Goal: Task Accomplishment & Management: Manage account settings

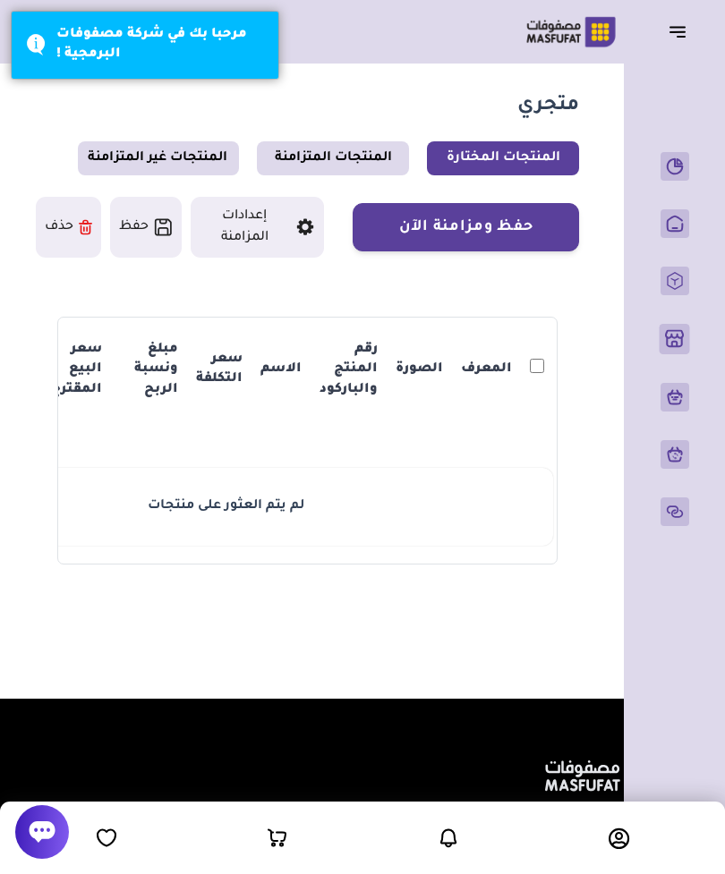
click at [220, 220] on button "إعدادات المزامنة" at bounding box center [258, 227] width 134 height 61
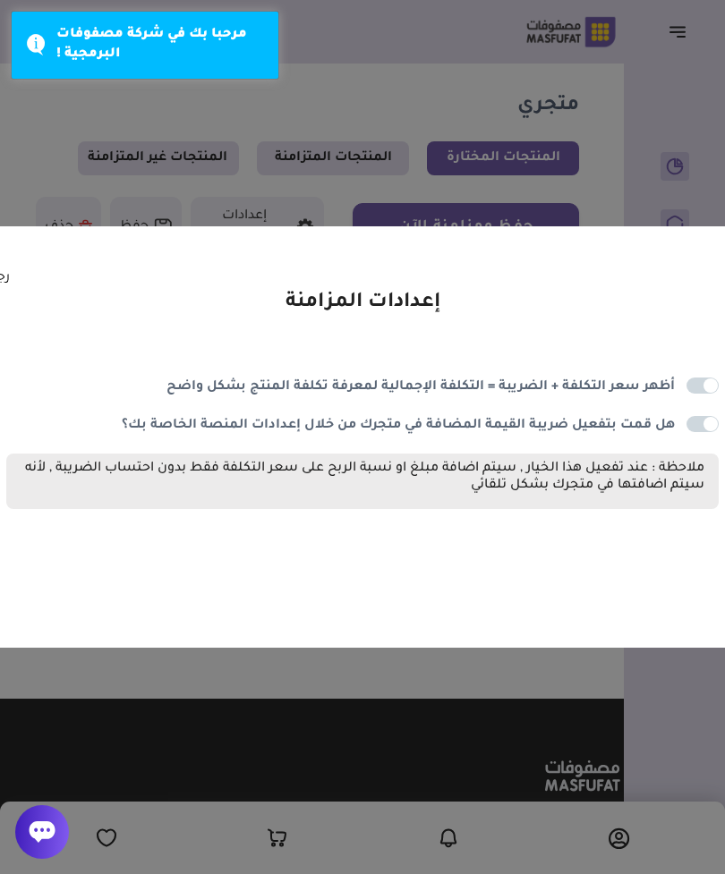
click at [707, 378] on span at bounding box center [702, 385] width 32 height 16
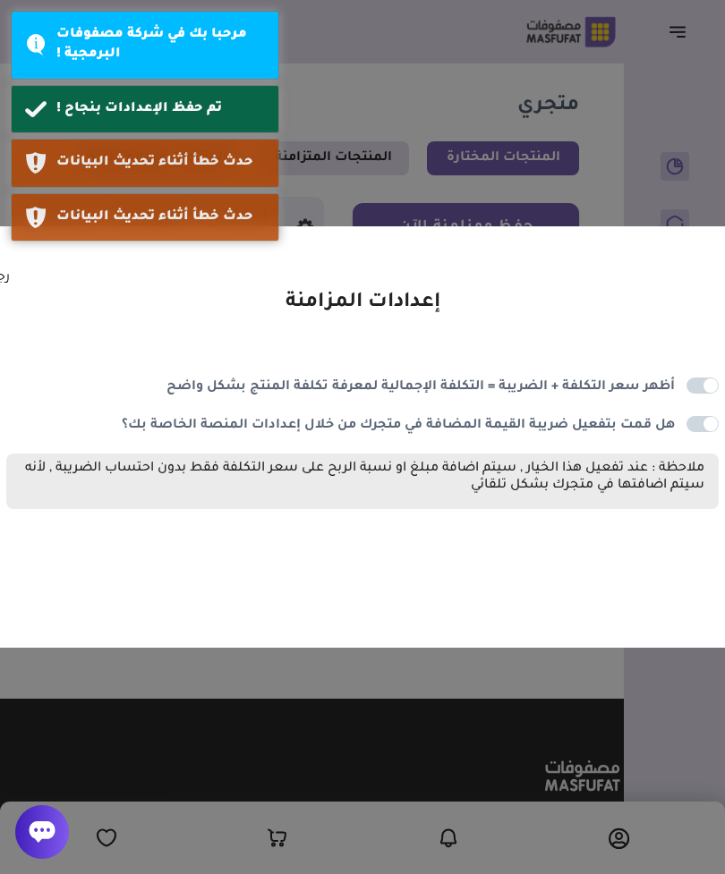
click at [712, 416] on span at bounding box center [702, 424] width 32 height 16
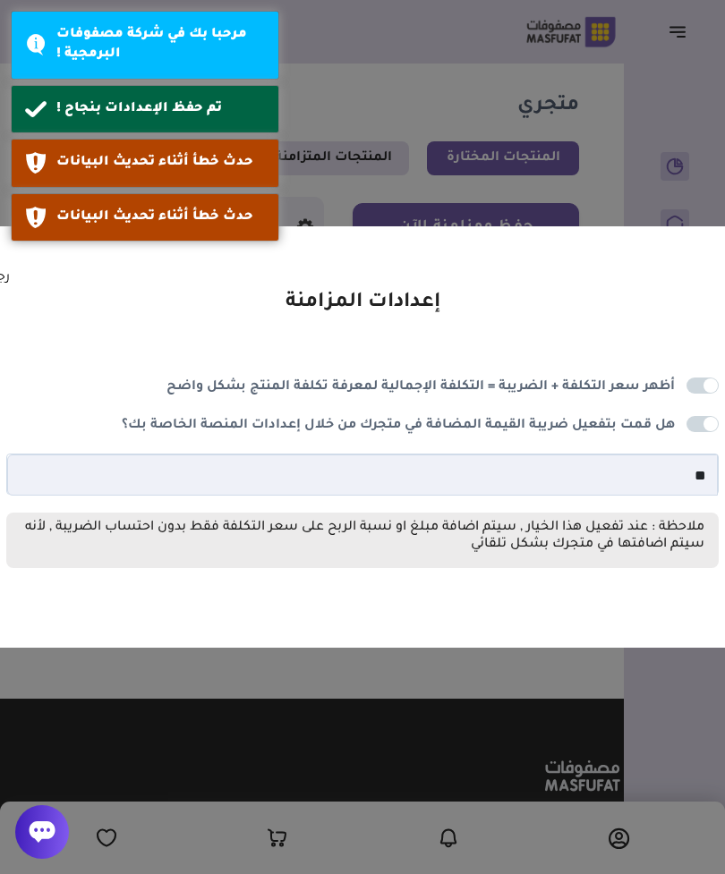
click at [699, 416] on span at bounding box center [702, 424] width 32 height 16
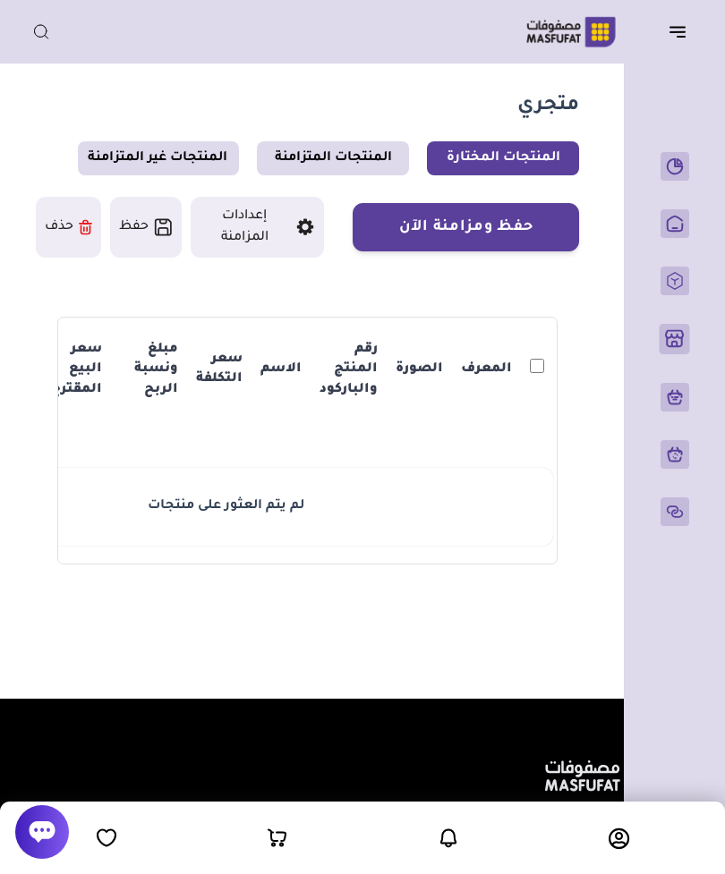
click at [248, 221] on button "إعدادات المزامنة" at bounding box center [258, 227] width 134 height 61
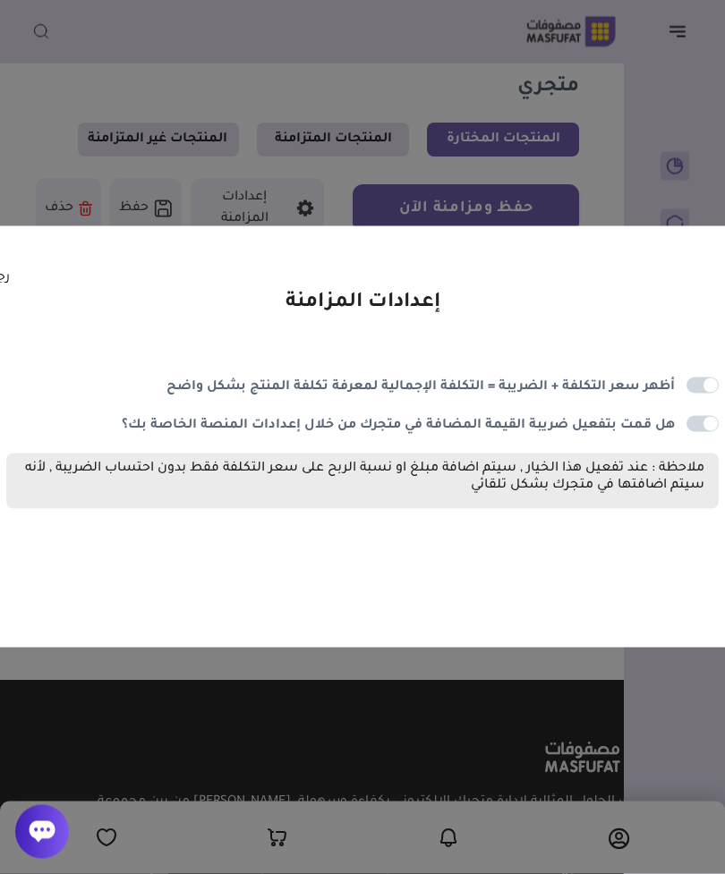
scroll to position [24, 0]
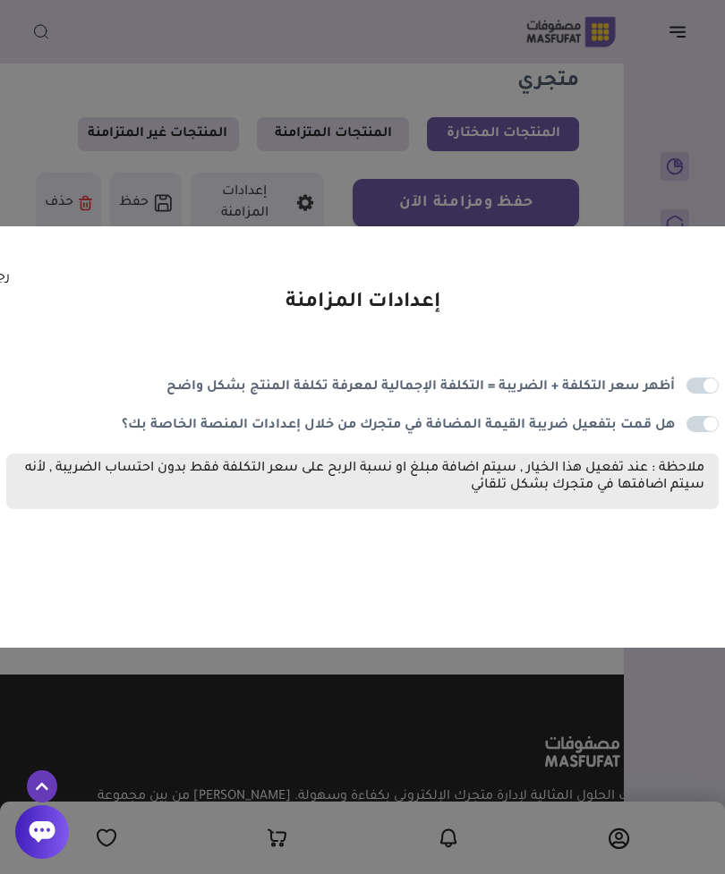
click at [714, 394] on label at bounding box center [702, 385] width 32 height 16
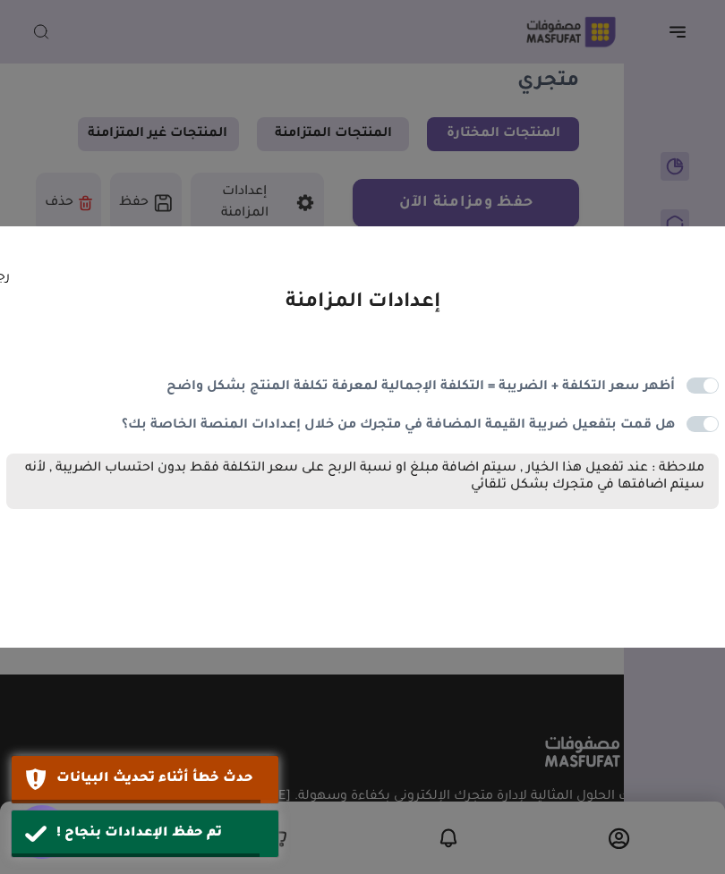
click at [0, 299] on div "إعدادات المزامنة أظهر سعر التكلفة + الضريبة = التكلفة الإجمالية لمعرفة تكلفة ال…" at bounding box center [362, 436] width 844 height 421
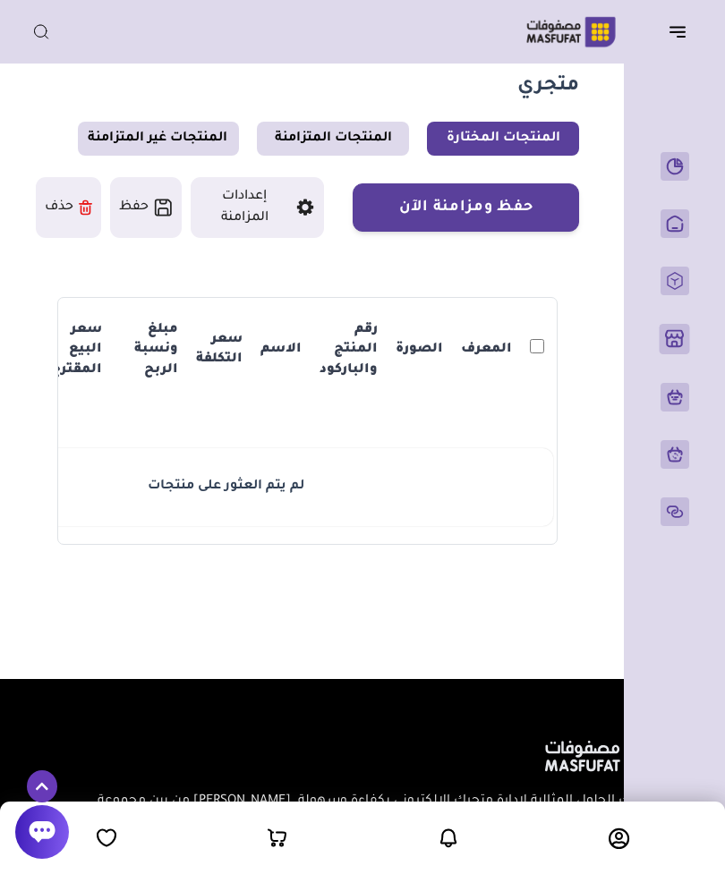
scroll to position [17, 0]
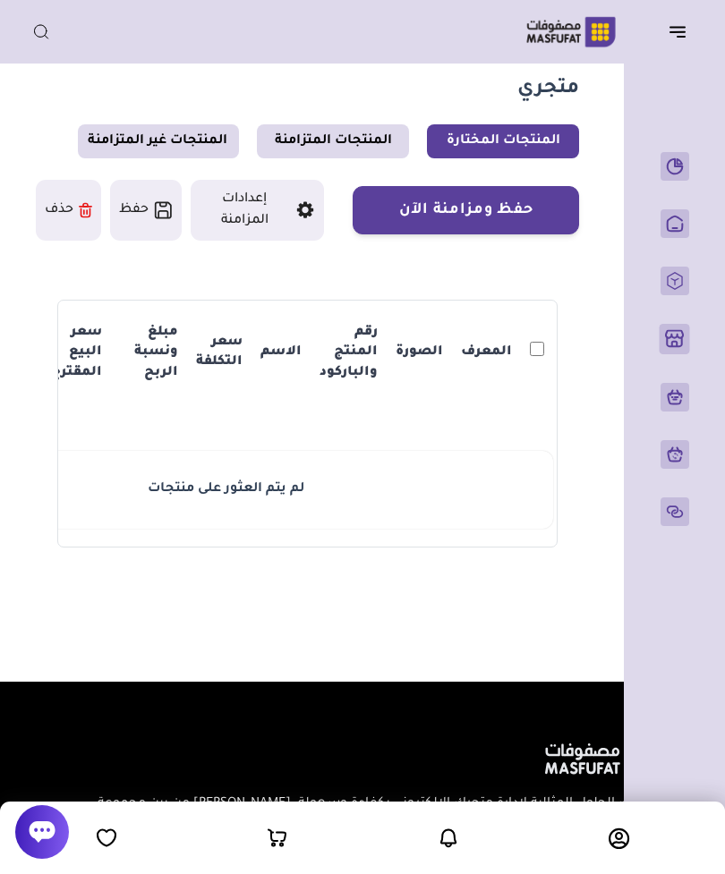
click at [0, 0] on p "المنتجات" at bounding box center [0, 0] width 0 height 0
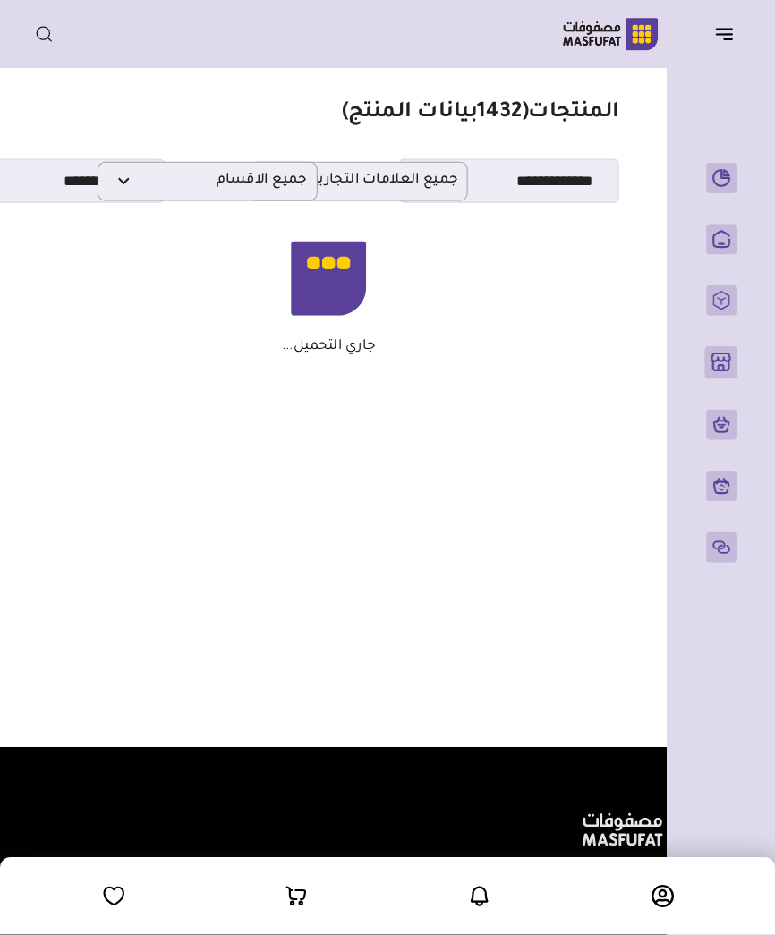
scroll to position [6, 0]
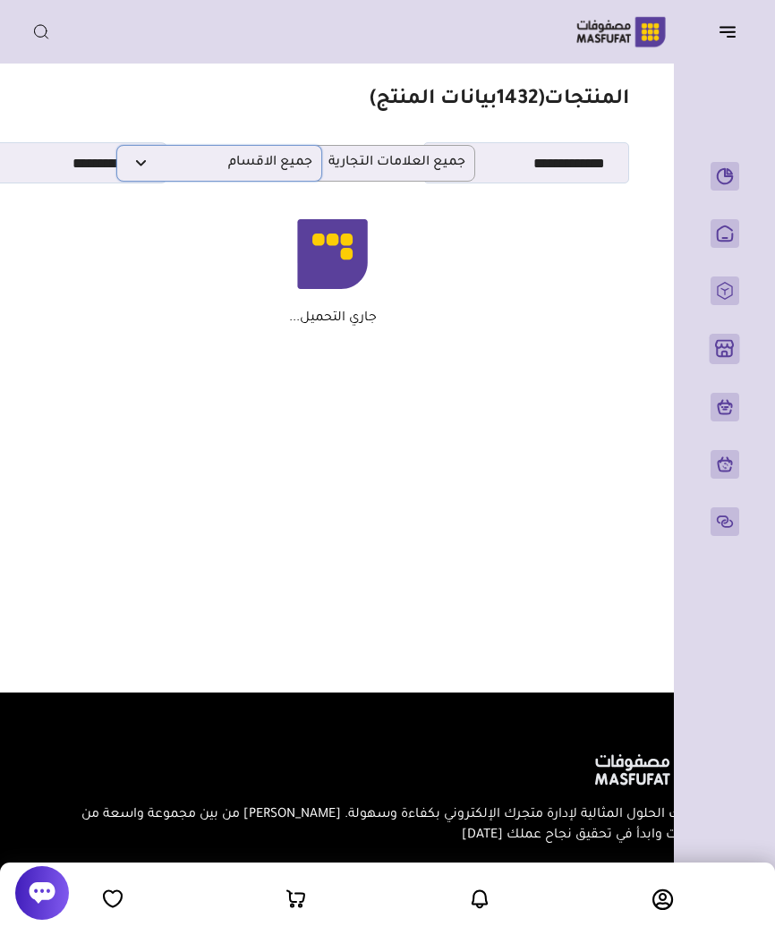
click at [208, 162] on span "جميع الاقسام" at bounding box center [219, 163] width 186 height 17
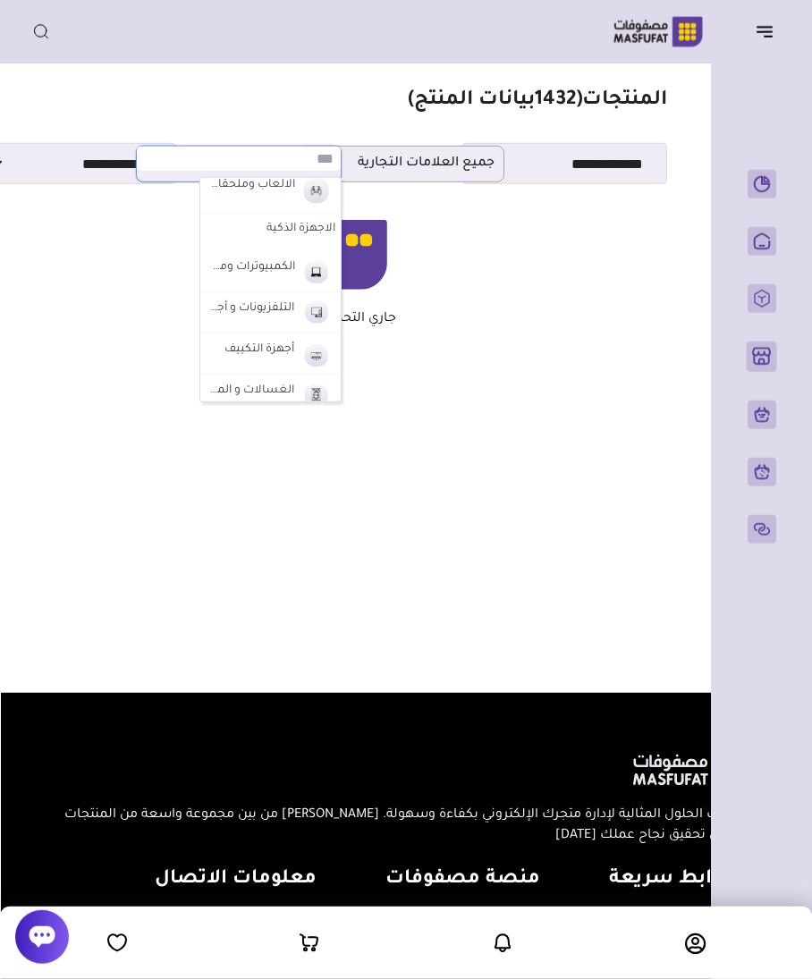
scroll to position [671, 0]
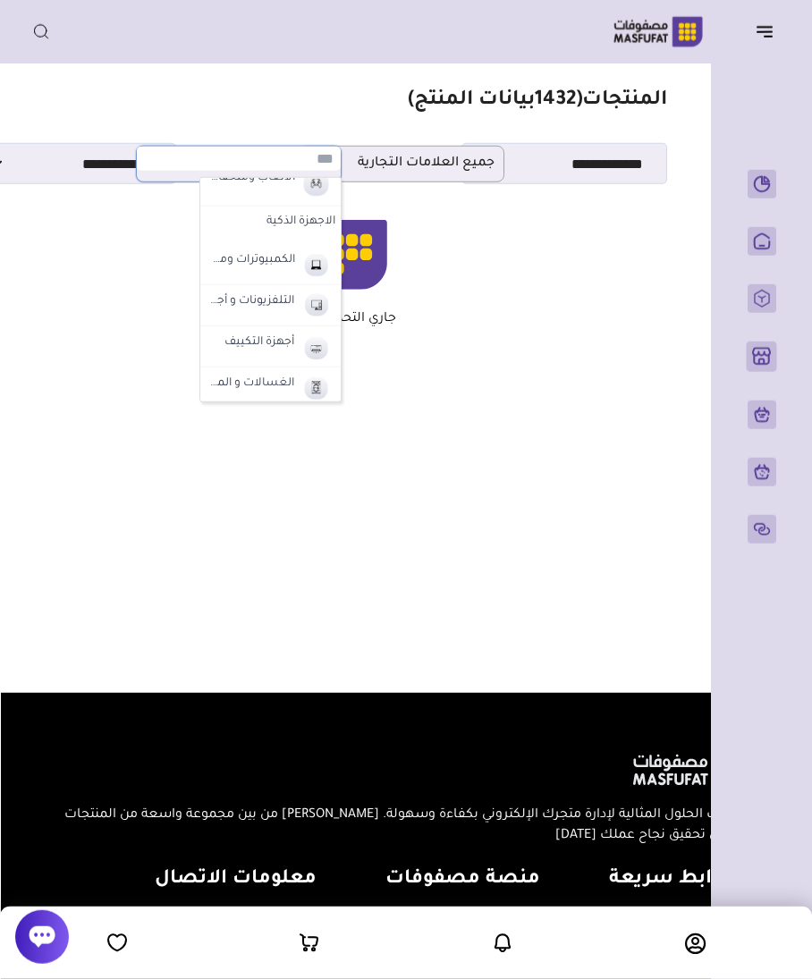
click at [241, 298] on label "التلفزيونات و أجهزة الترفية" at bounding box center [251, 302] width 90 height 23
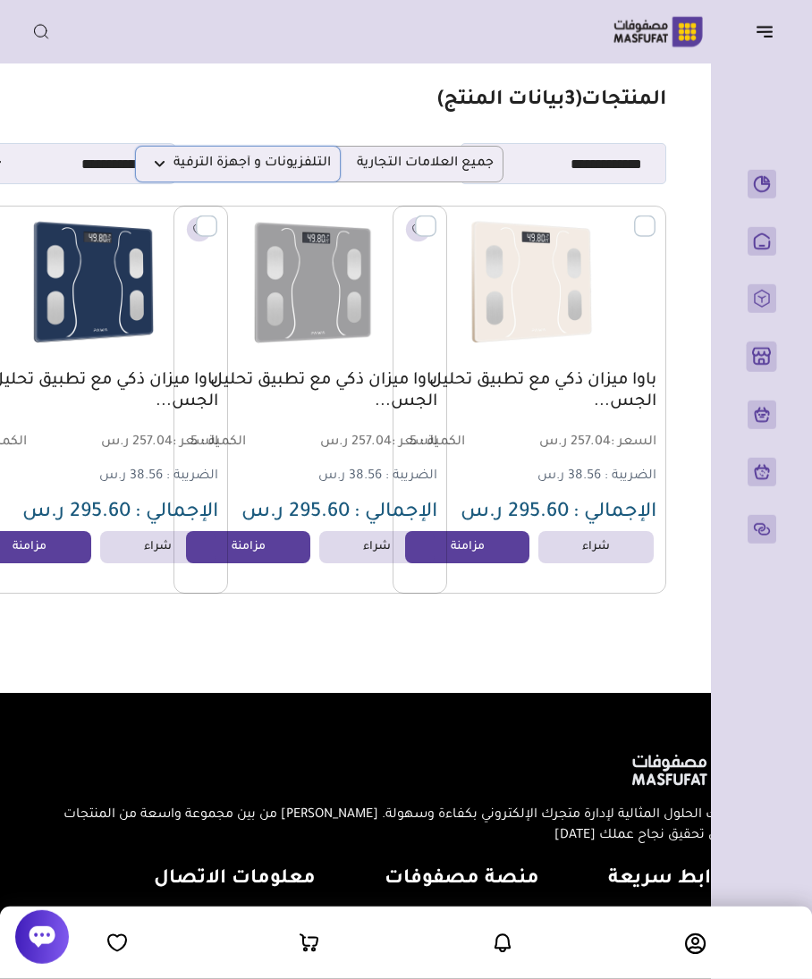
scroll to position [5, -1]
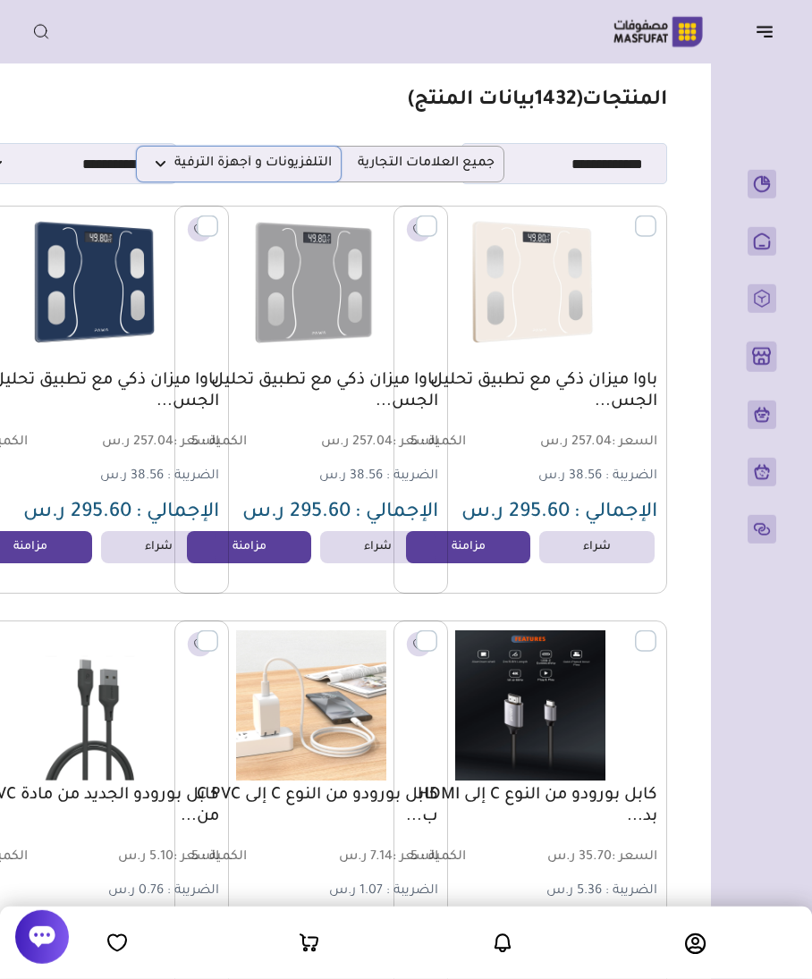
click at [204, 163] on span "التلفزيونات و أجهزة الترفية" at bounding box center [239, 164] width 186 height 17
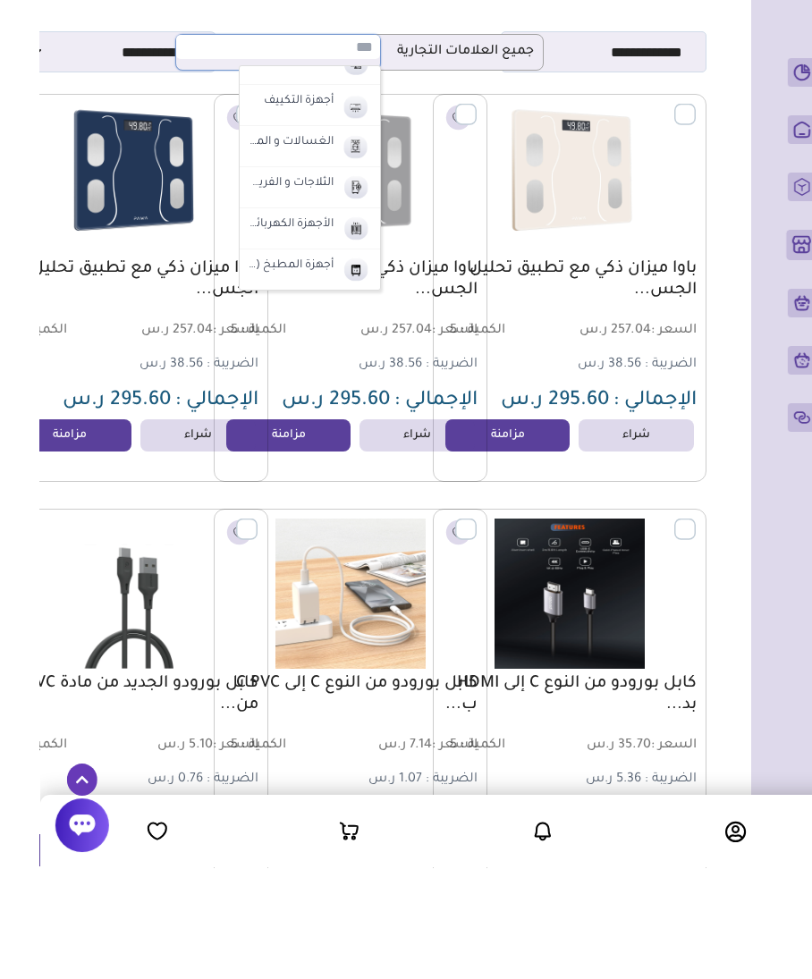
scroll to position [800, 0]
click at [292, 326] on label "الأجهزة الكهربائية (الدفايات-المكانس)" at bounding box center [250, 337] width 90 height 23
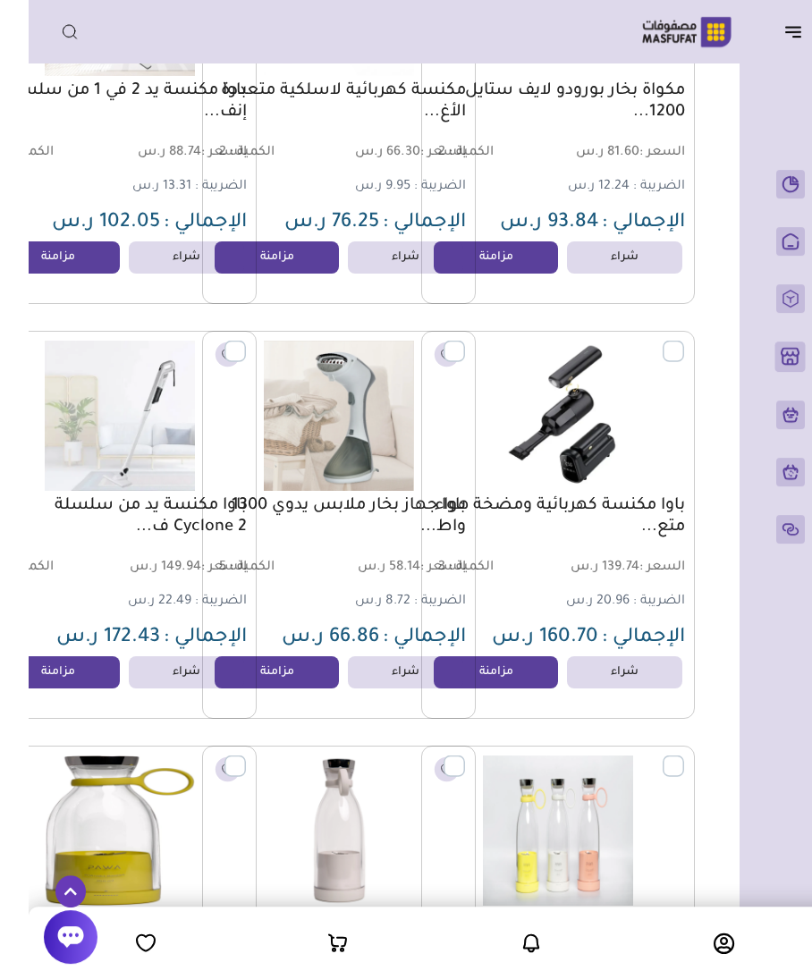
scroll to position [0, 0]
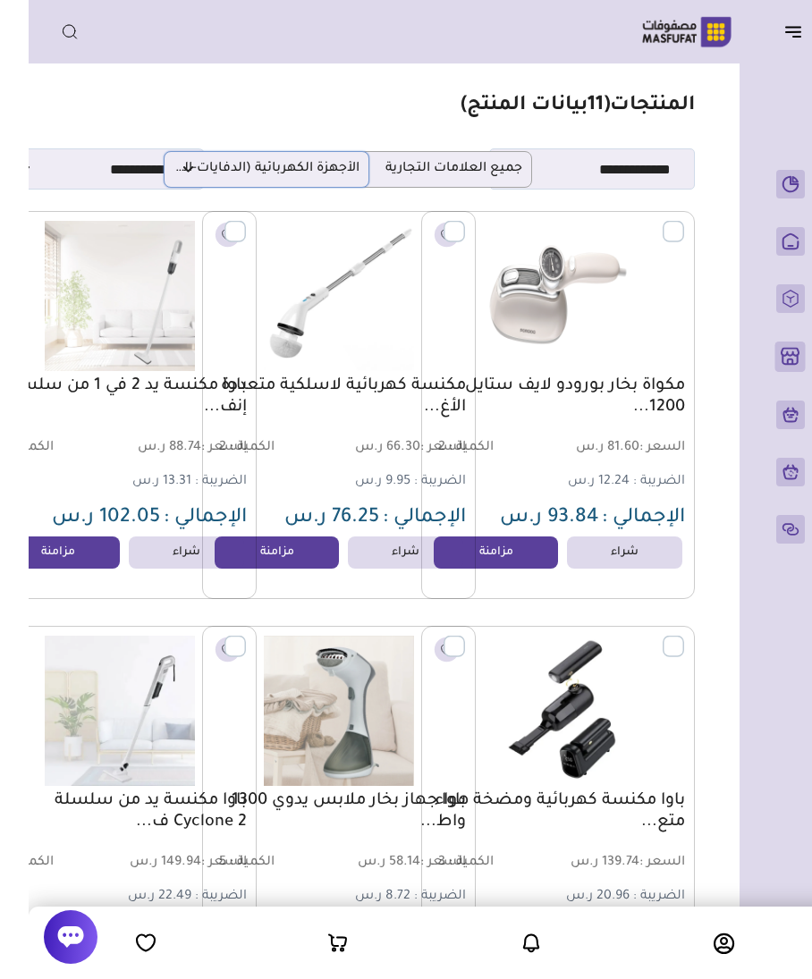
click at [241, 156] on p "الأجهزة الكهربائية (الدفايات-المكانس)" at bounding box center [238, 169] width 206 height 37
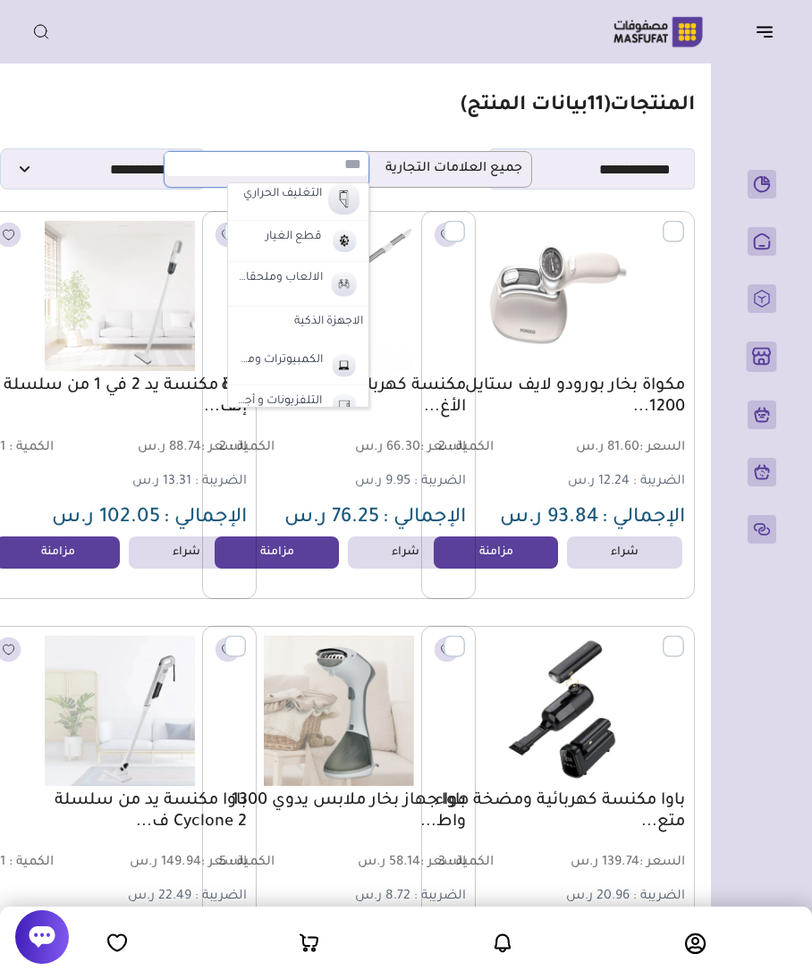
scroll to position [582, 0]
click at [262, 267] on label "الالعاب وملحقاتها" at bounding box center [278, 272] width 90 height 23
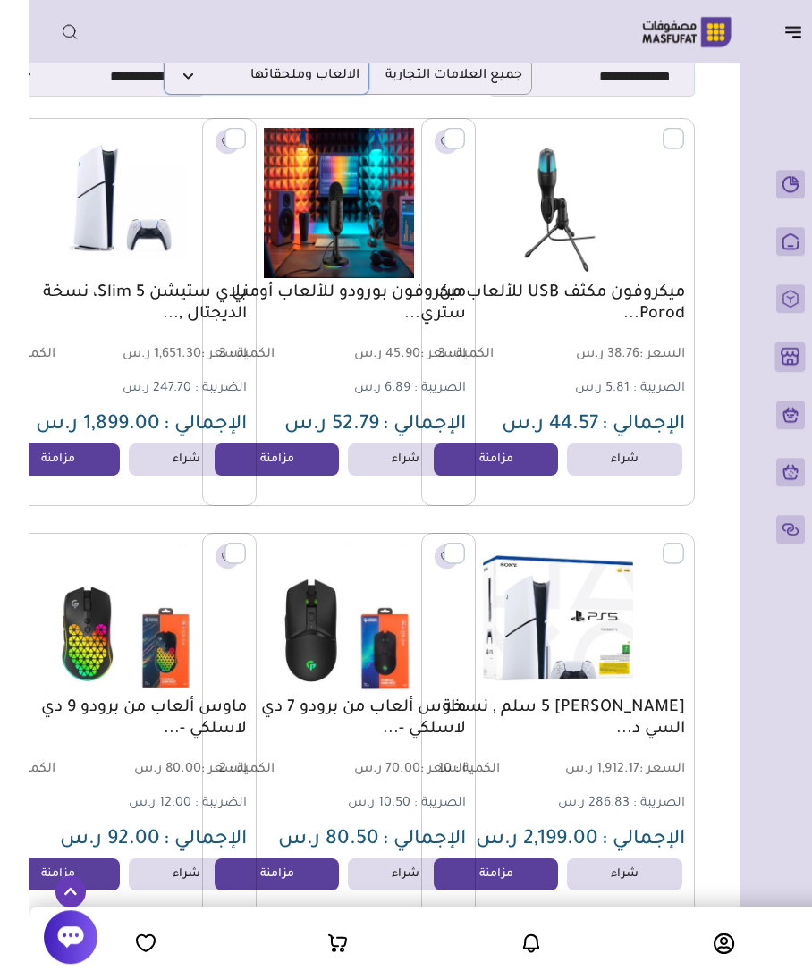
scroll to position [0, -29]
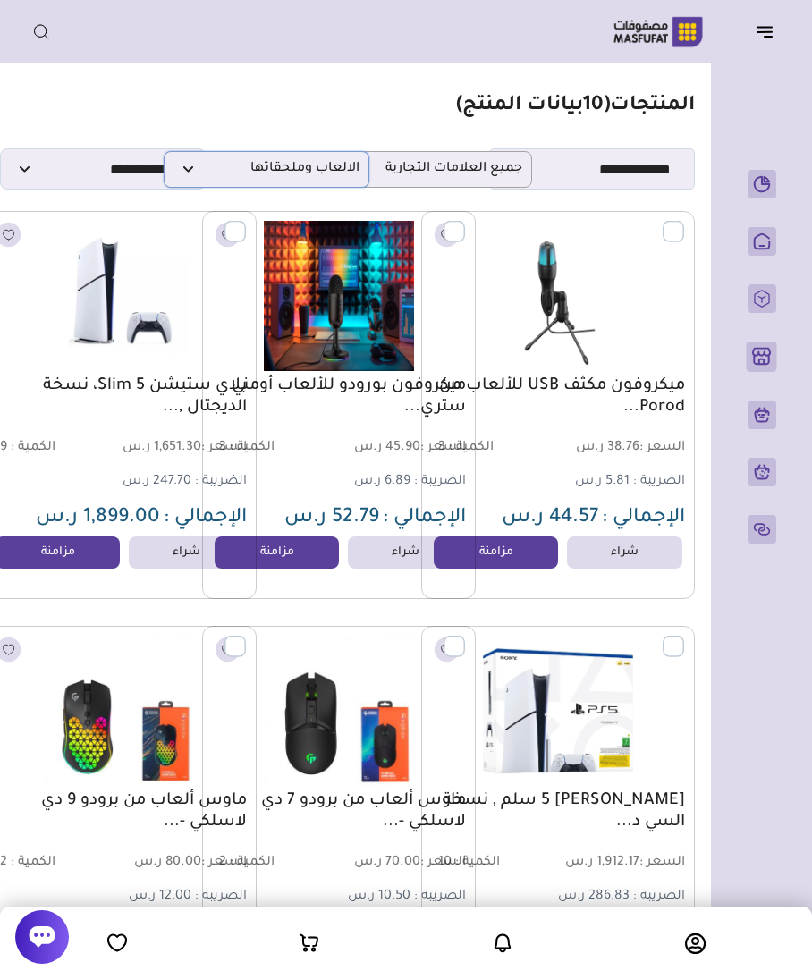
click at [223, 151] on p "الالعاب وملحقاتها" at bounding box center [267, 169] width 206 height 37
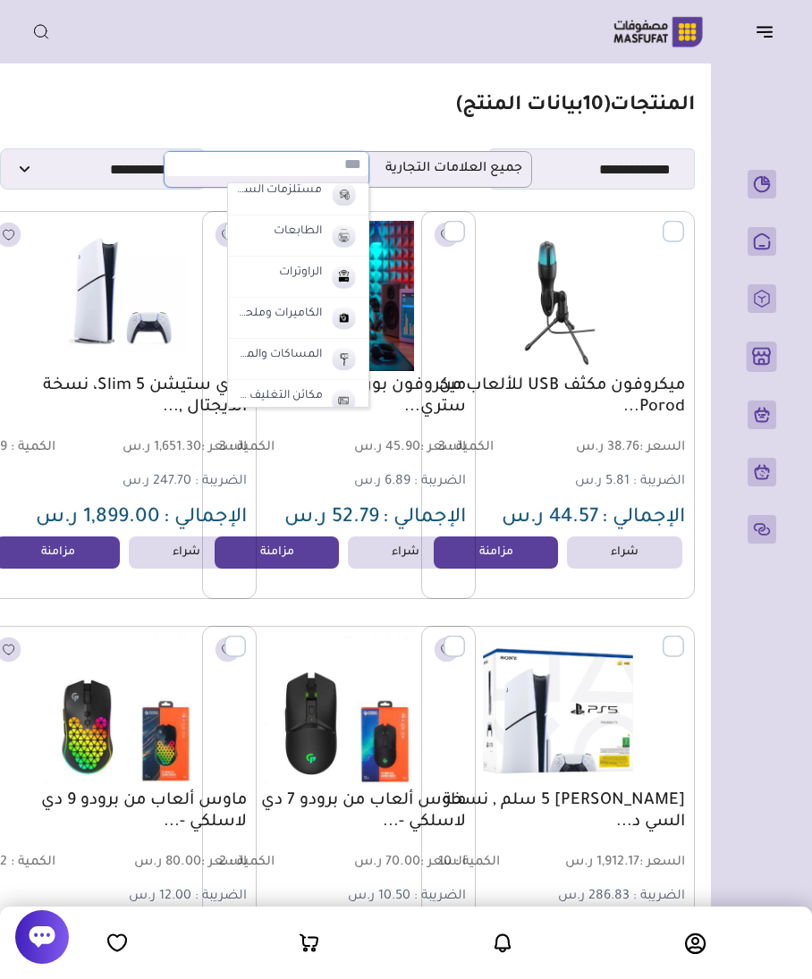
scroll to position [327, 0]
click at [263, 320] on label "الكاميرات وملحقاتها" at bounding box center [278, 320] width 90 height 23
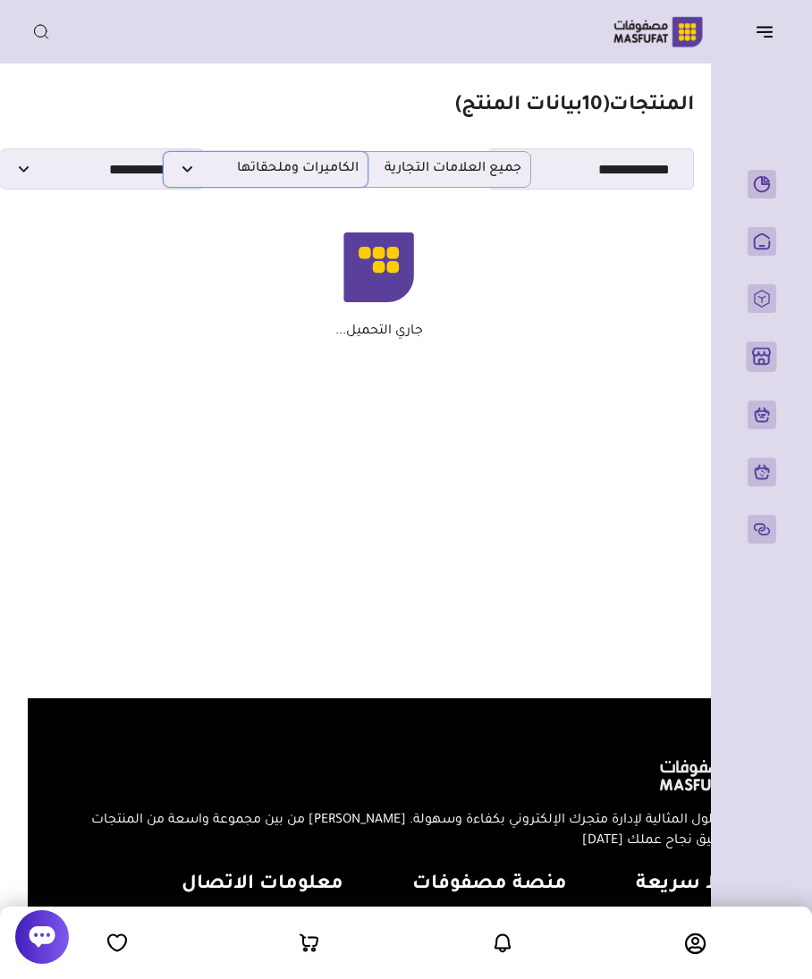
scroll to position [0, -29]
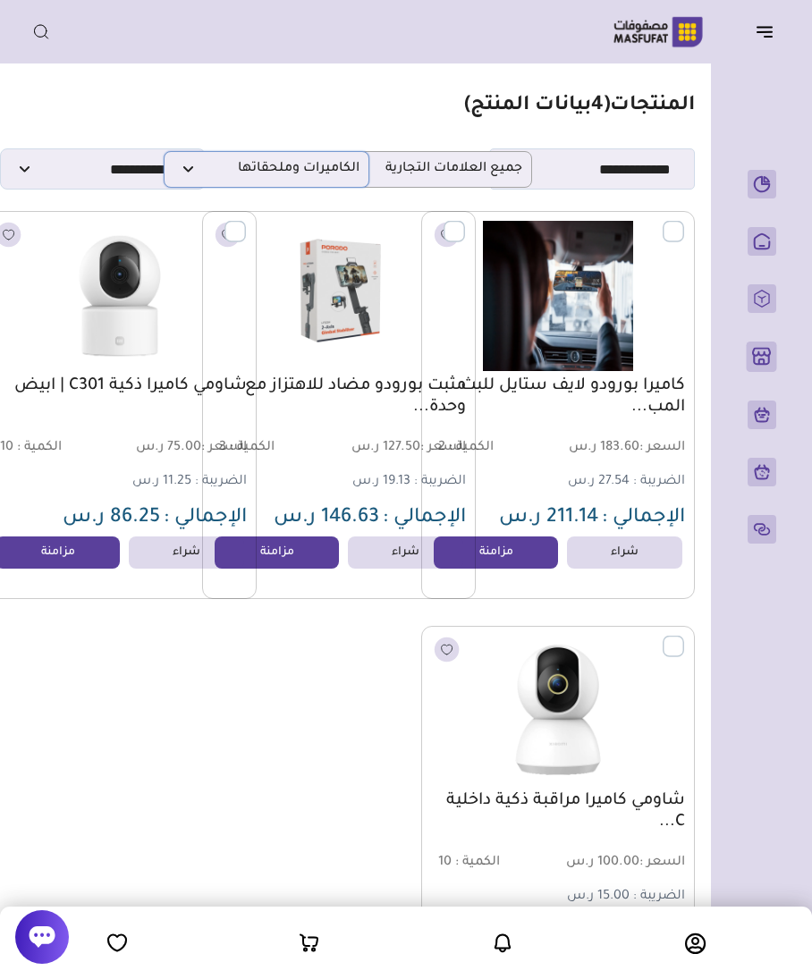
click at [226, 170] on span "الكاميرات وملحقاتها" at bounding box center [267, 169] width 186 height 17
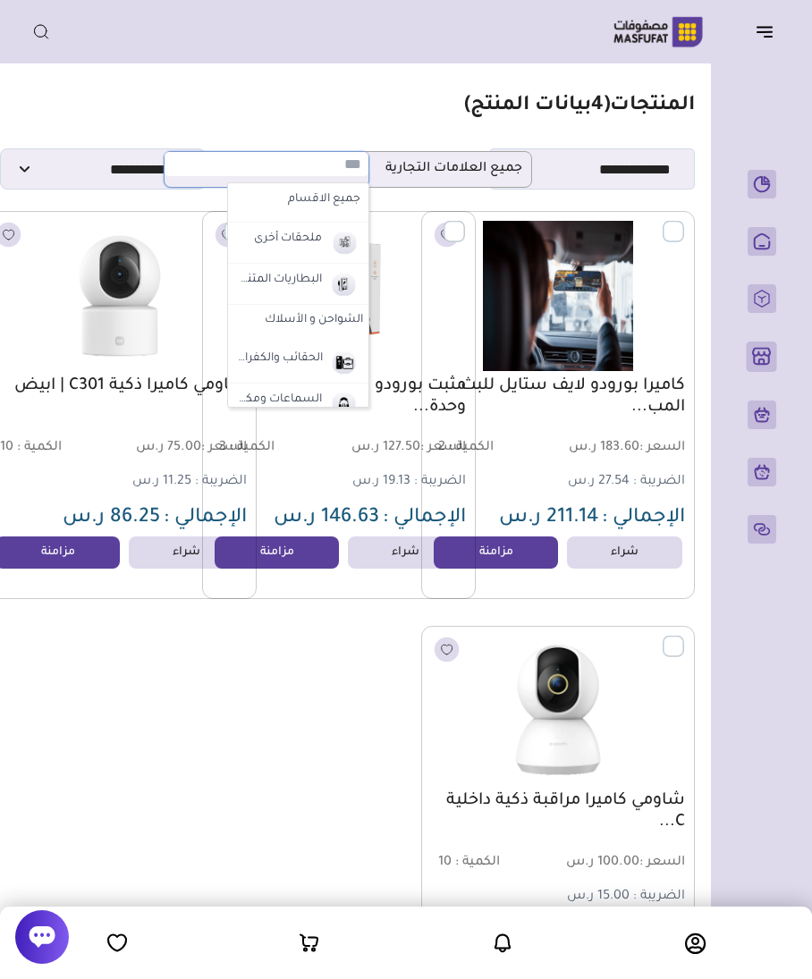
scroll to position [0, 0]
click at [259, 282] on label "البطاريات المتنقلة" at bounding box center [278, 280] width 90 height 23
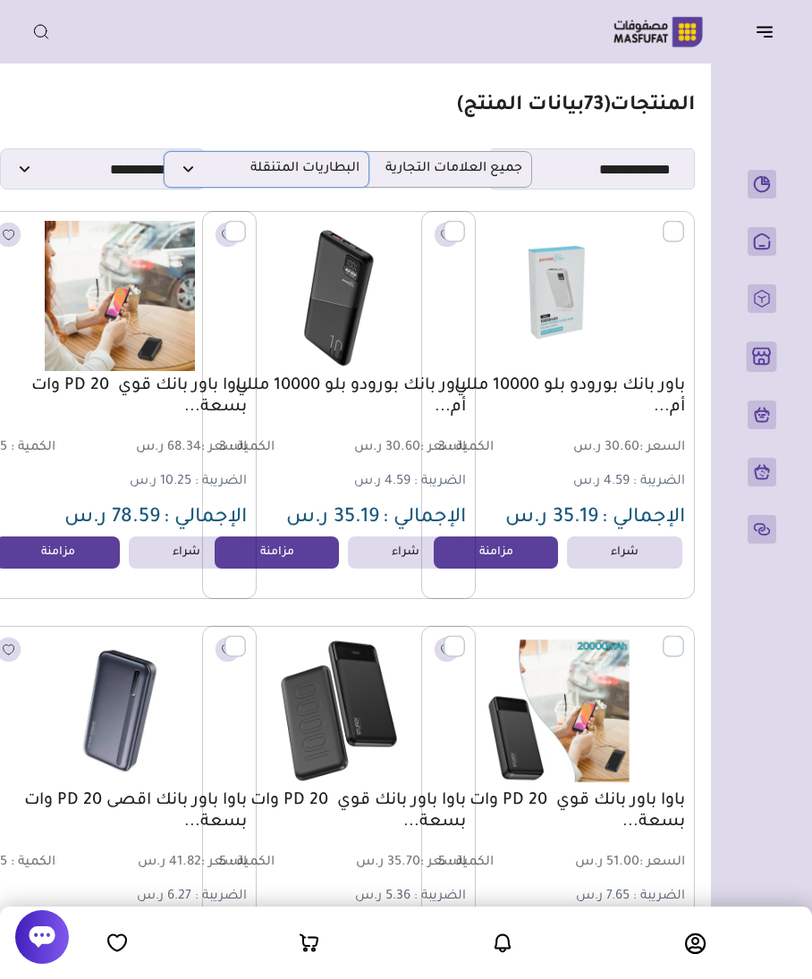
click at [319, 169] on span "البطاريات المتنقلة" at bounding box center [267, 169] width 186 height 17
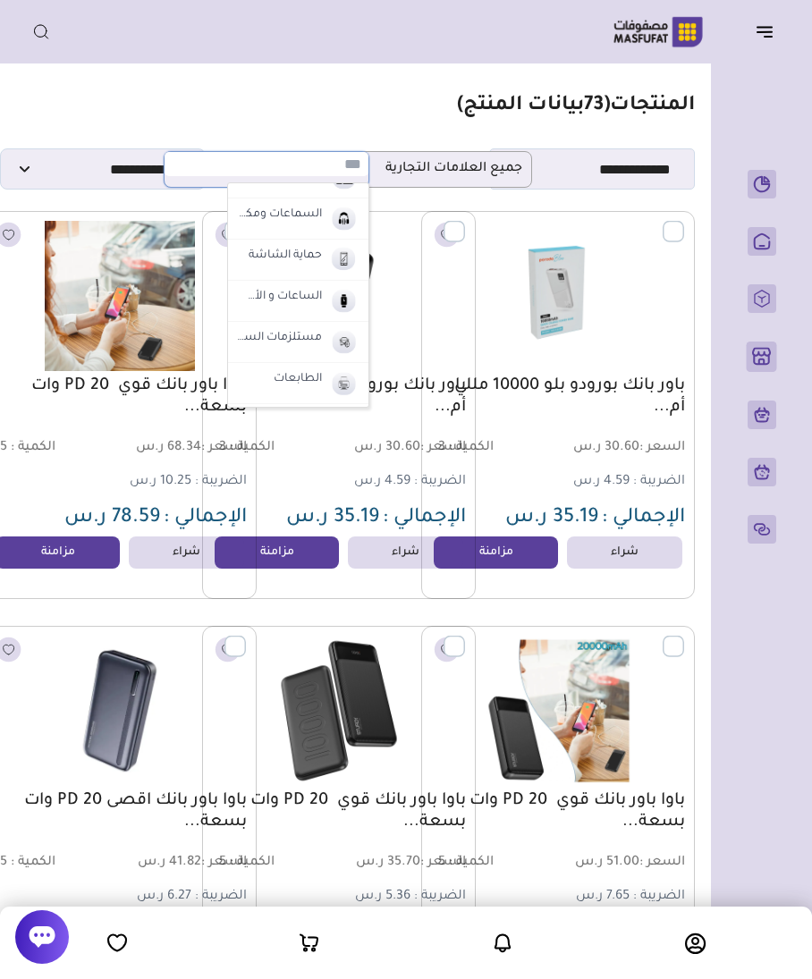
click at [318, 259] on label "حماية الشاشة" at bounding box center [285, 256] width 79 height 23
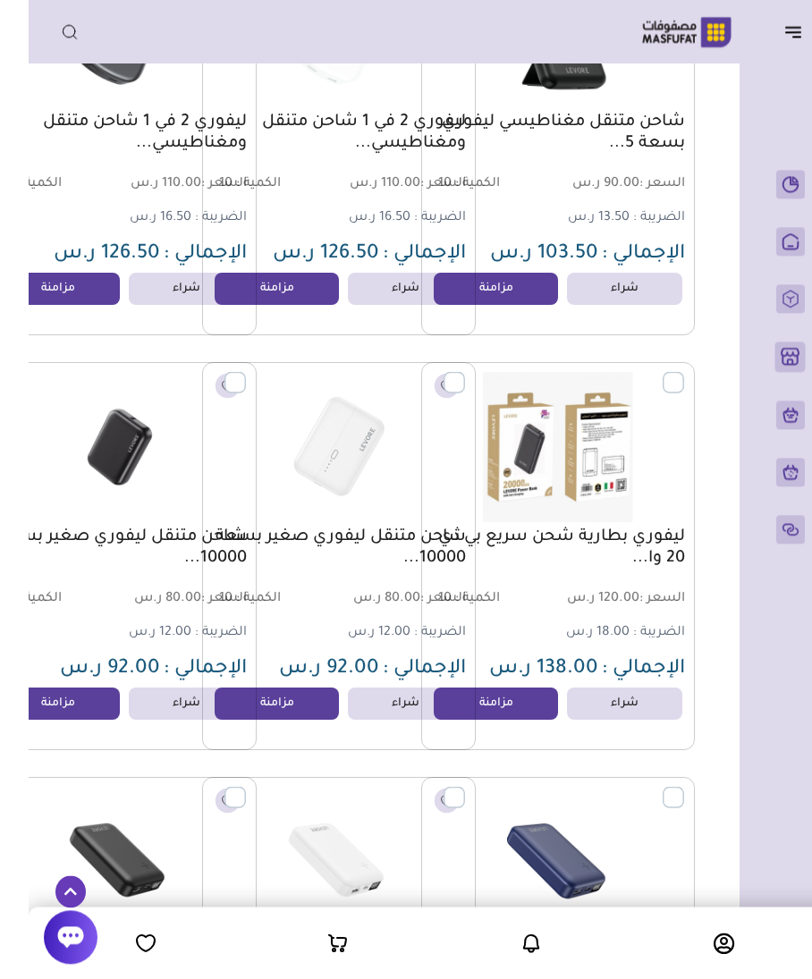
scroll to position [135, 0]
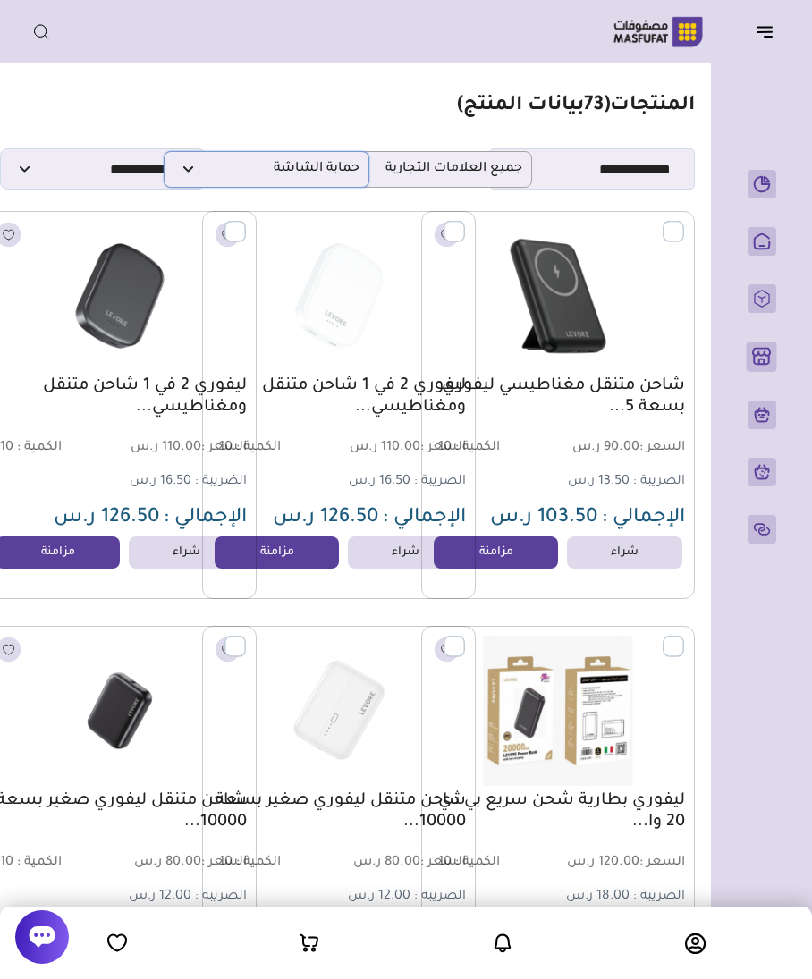
click at [233, 167] on span "حماية الشاشة" at bounding box center [267, 169] width 186 height 17
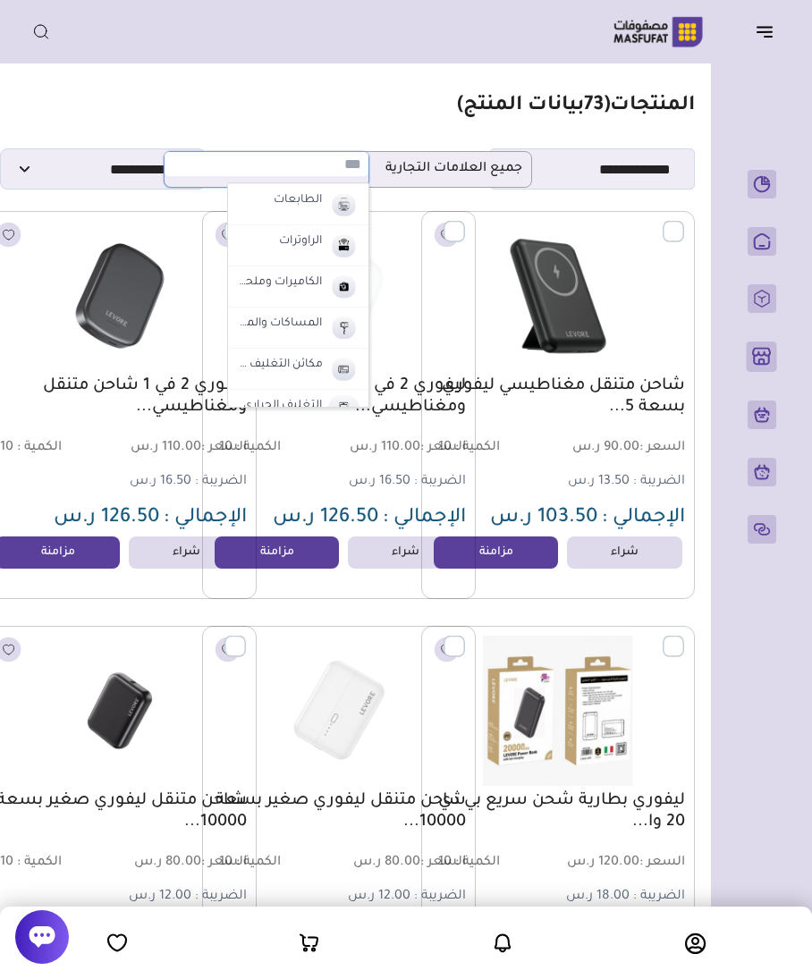
click at [264, 240] on li "الراوترات" at bounding box center [298, 245] width 140 height 41
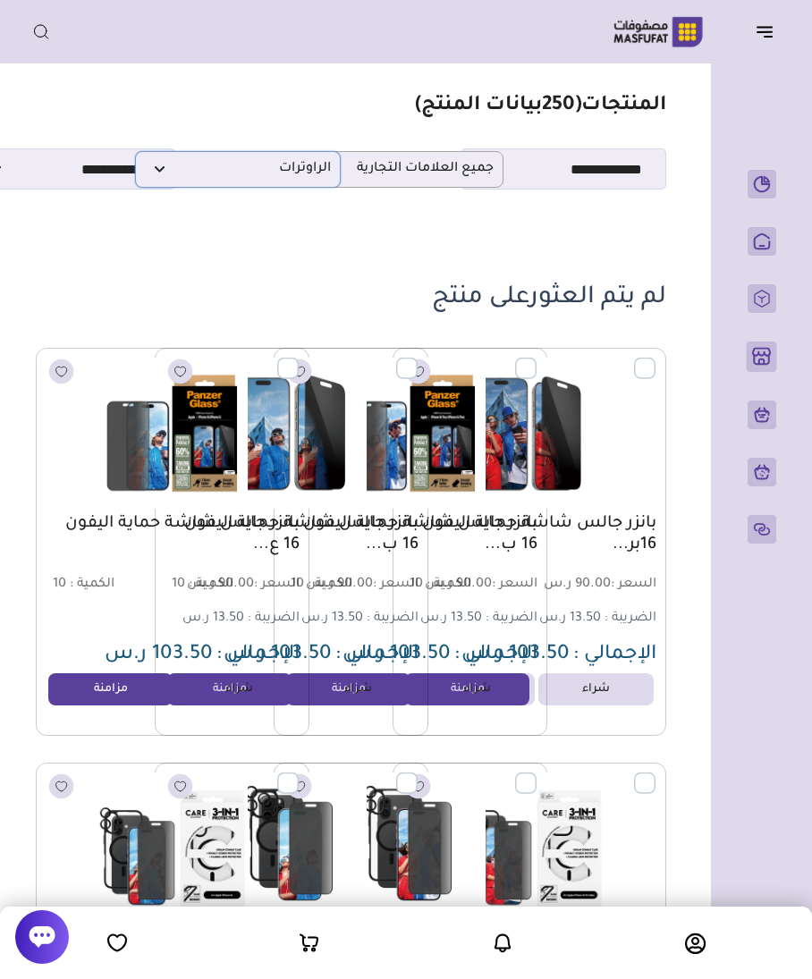
click at [206, 171] on span "الراوترات" at bounding box center [238, 169] width 186 height 17
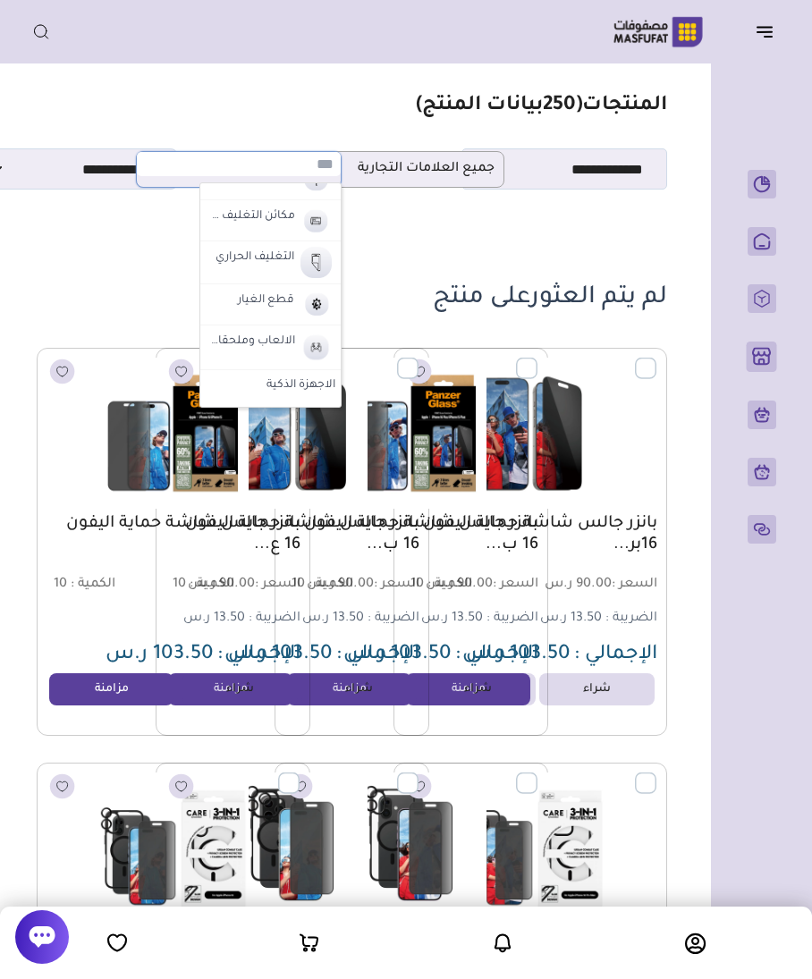
click at [292, 301] on label "قطع الغيار" at bounding box center [266, 301] width 62 height 23
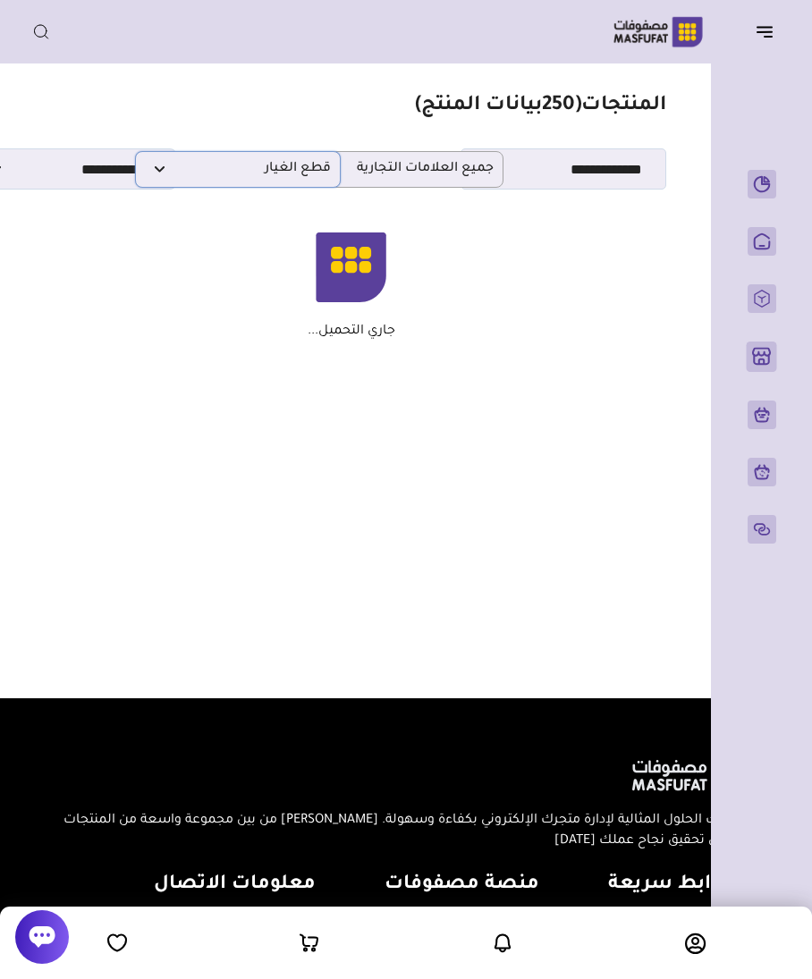
click at [194, 163] on span "قطع الغيار" at bounding box center [238, 169] width 186 height 17
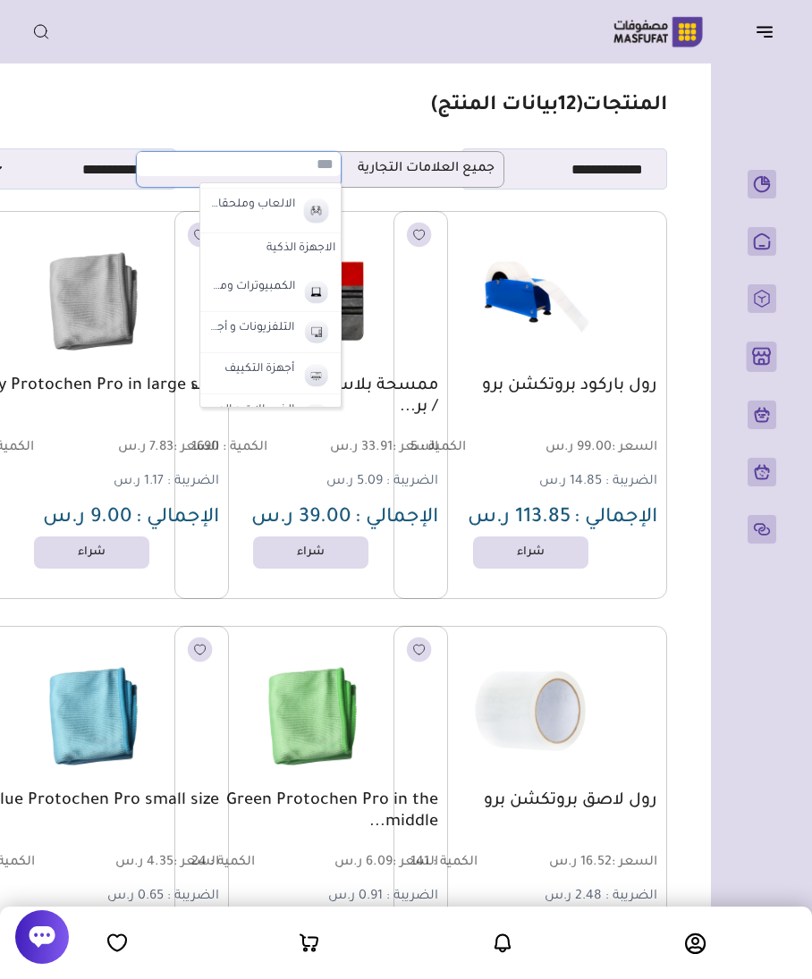
click at [303, 276] on img at bounding box center [316, 291] width 31 height 30
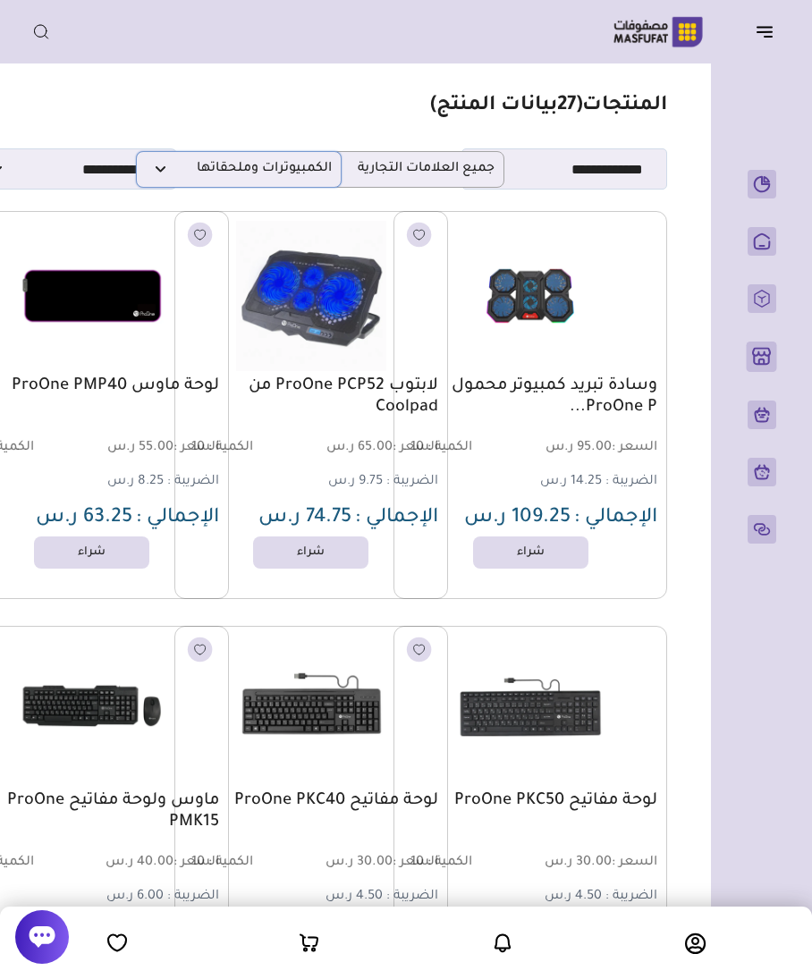
click at [180, 165] on span "الكمبيوترات وملحقاتها" at bounding box center [239, 169] width 186 height 17
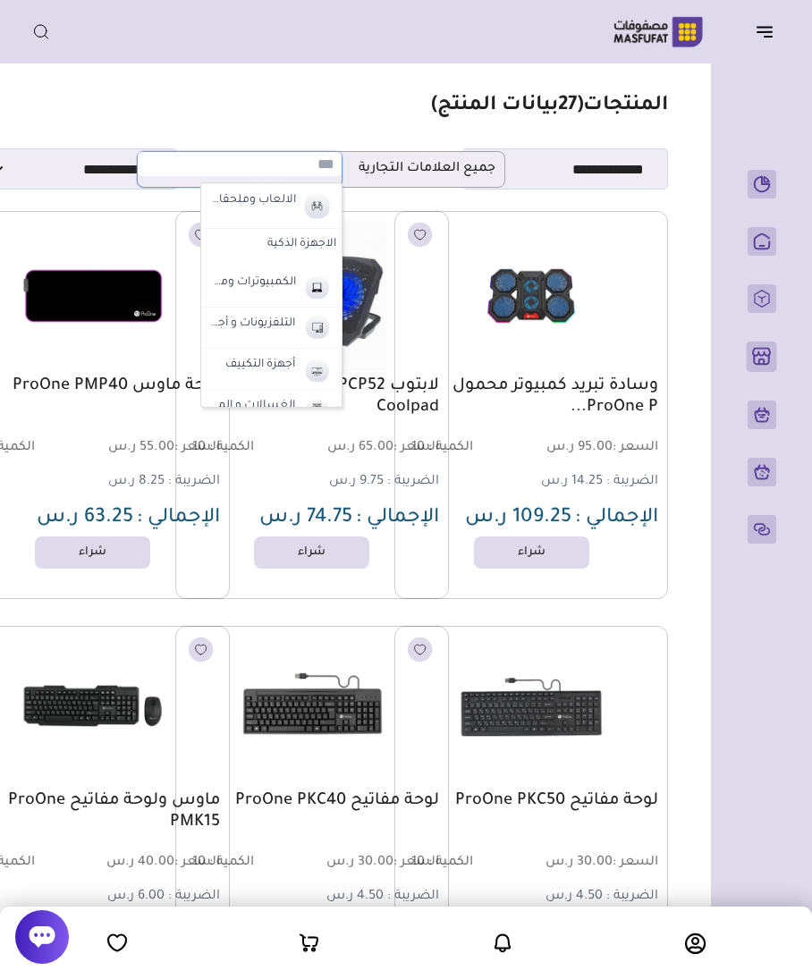
click at [230, 313] on label "التلفزيونات و أجهزة الترفية" at bounding box center [252, 324] width 90 height 23
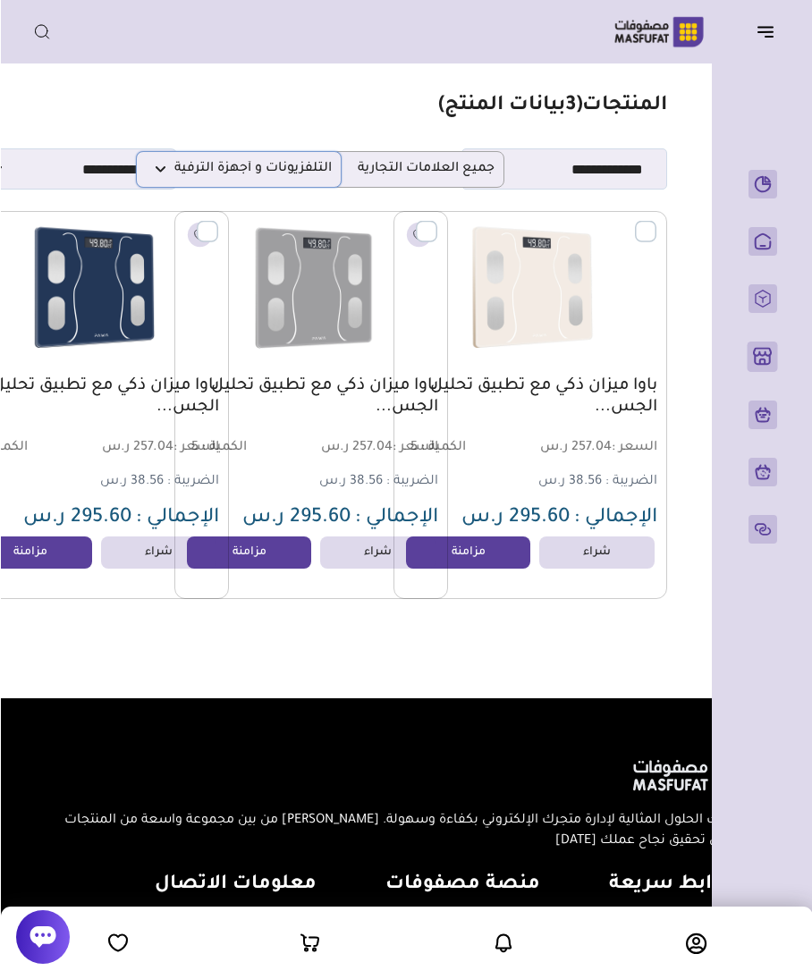
click at [175, 168] on span "التلفزيونات و أجهزة الترفية" at bounding box center [238, 169] width 186 height 17
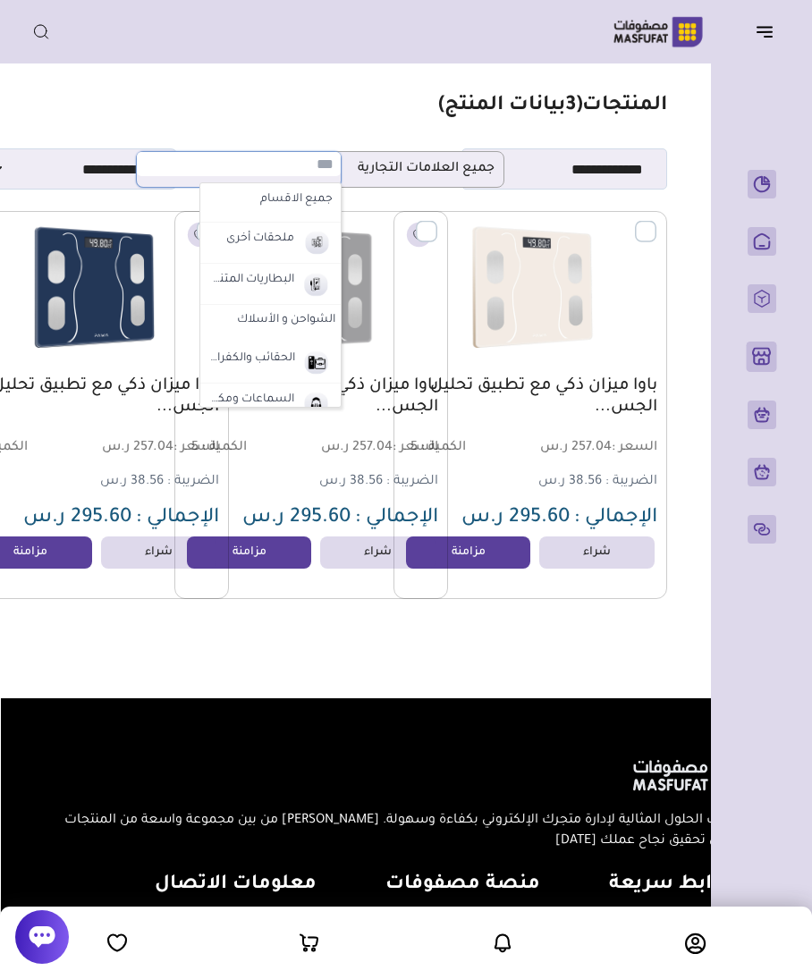
click at [243, 238] on label "ملحقات أخرى" at bounding box center [260, 239] width 73 height 23
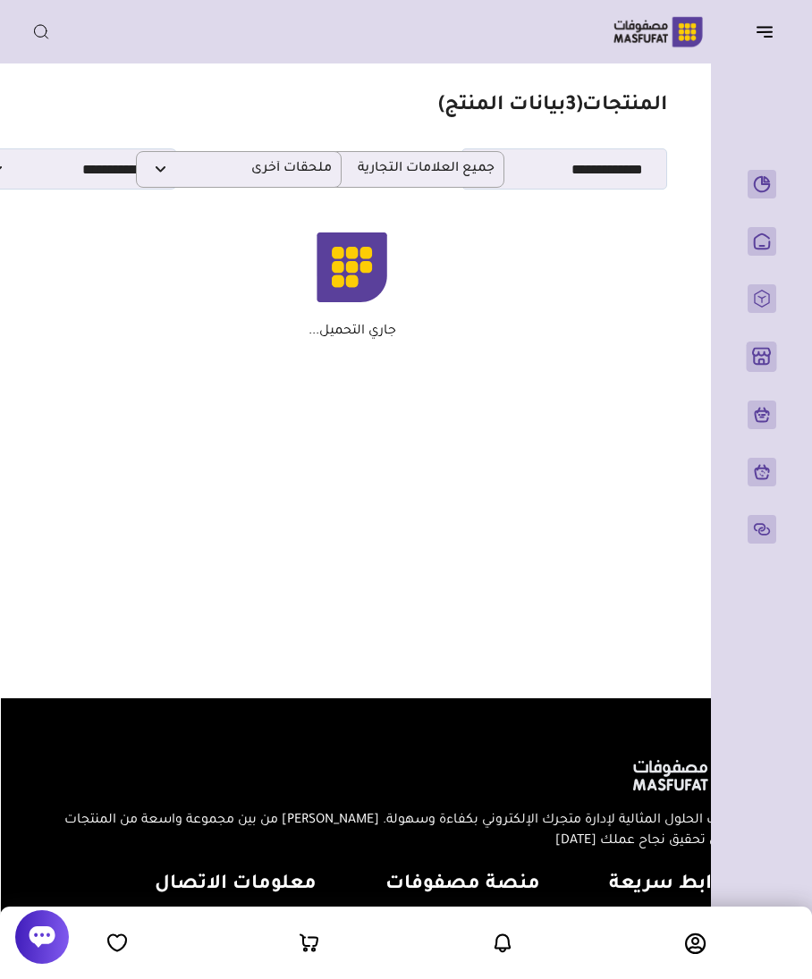
click at [724, 38] on icon "button" at bounding box center [764, 31] width 21 height 21
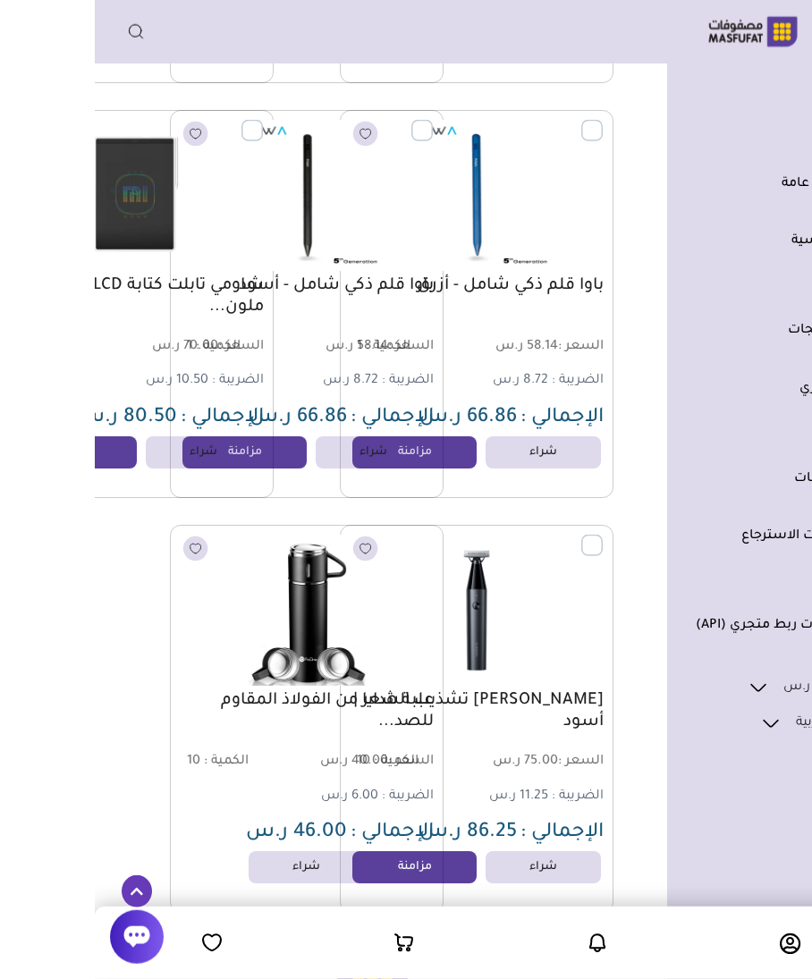
scroll to position [2170, 0]
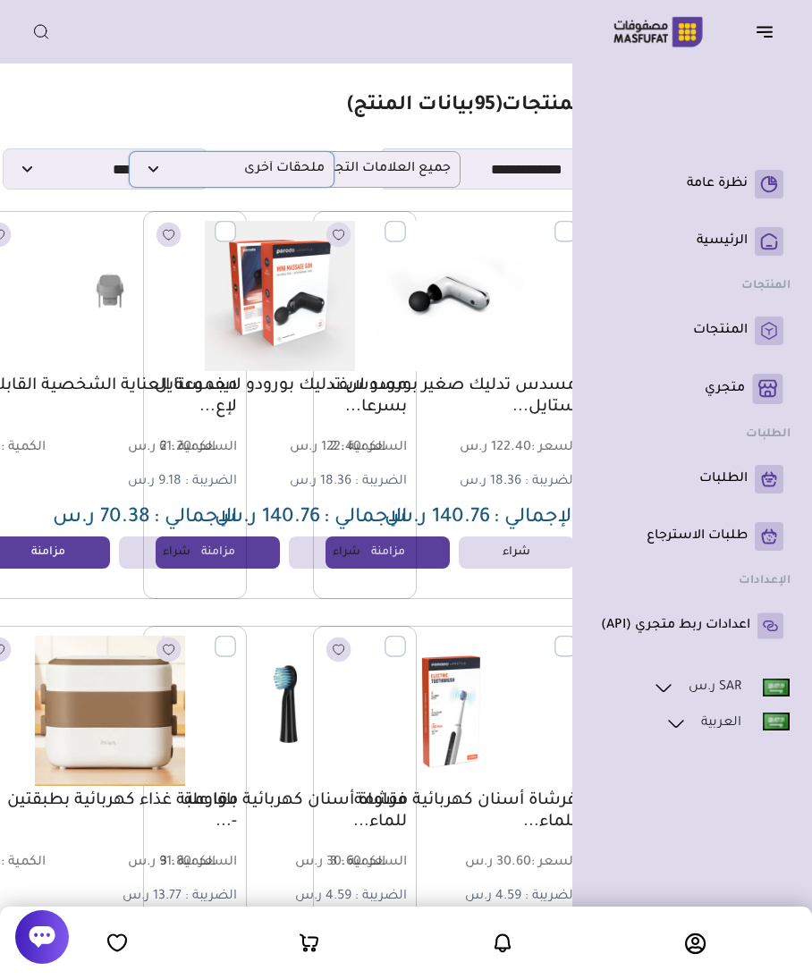
click at [233, 166] on span "ملحقات أخرى" at bounding box center [232, 169] width 186 height 17
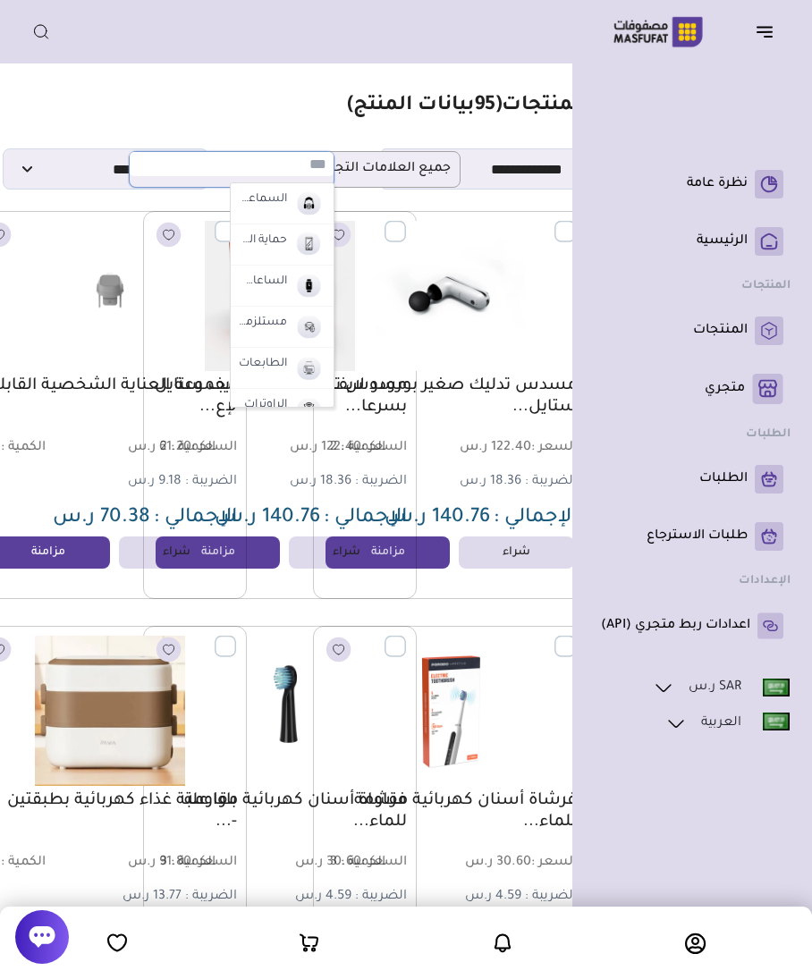
click at [259, 275] on label "الساعات و الأساور" at bounding box center [263, 282] width 54 height 23
select select "*"
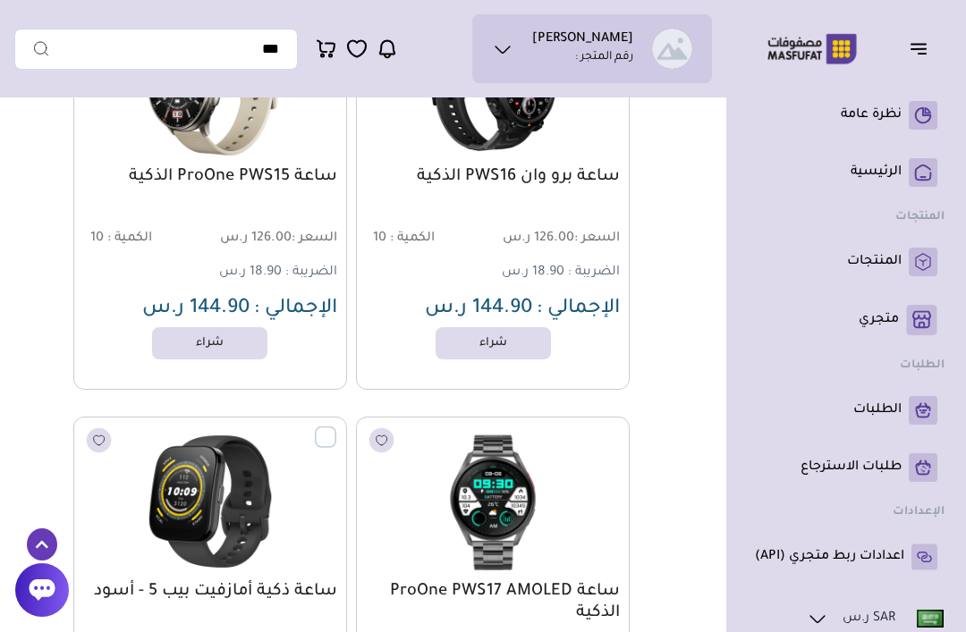
click at [724, 288] on ul "نظرة عامة ( 0 )" at bounding box center [846, 336] width 197 height 485
click at [724, 256] on link "المنتجات" at bounding box center [846, 262] width 182 height 29
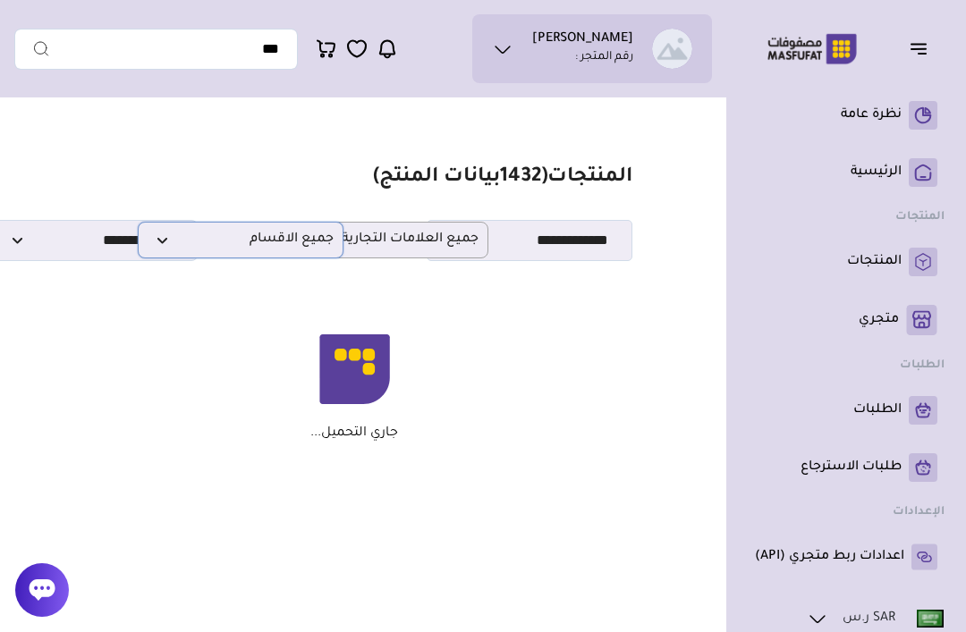
click at [316, 231] on p "جميع الاقسام" at bounding box center [241, 240] width 206 height 37
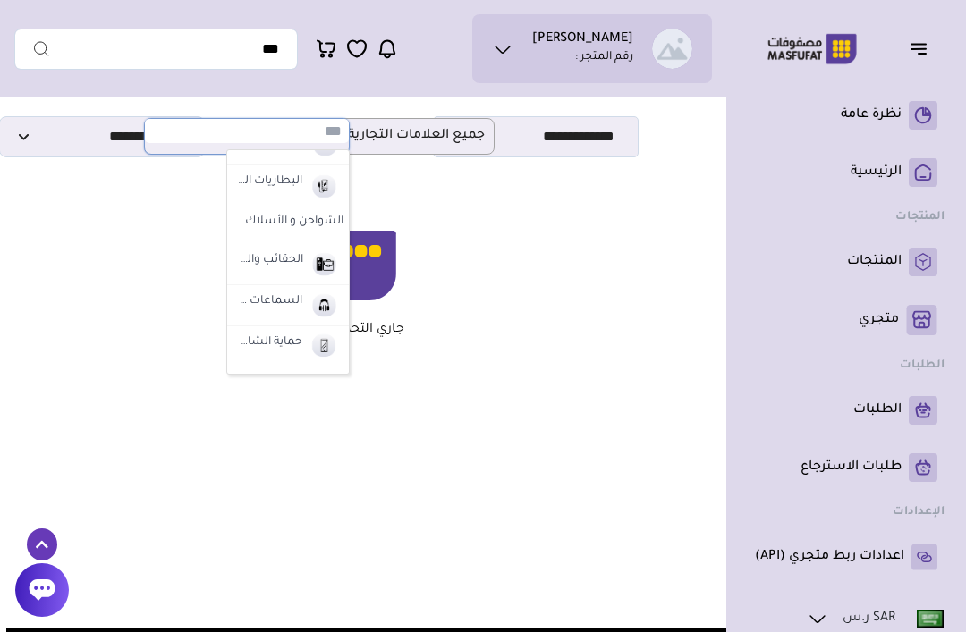
scroll to position [59, 0]
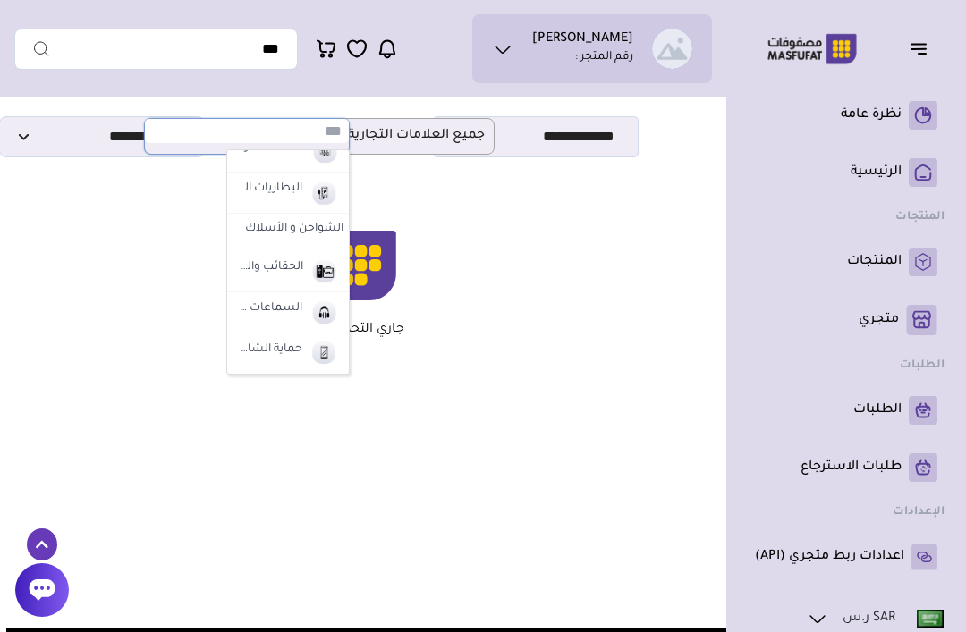
click at [335, 233] on label "الشواحن و الأسلاك" at bounding box center [288, 230] width 122 height 32
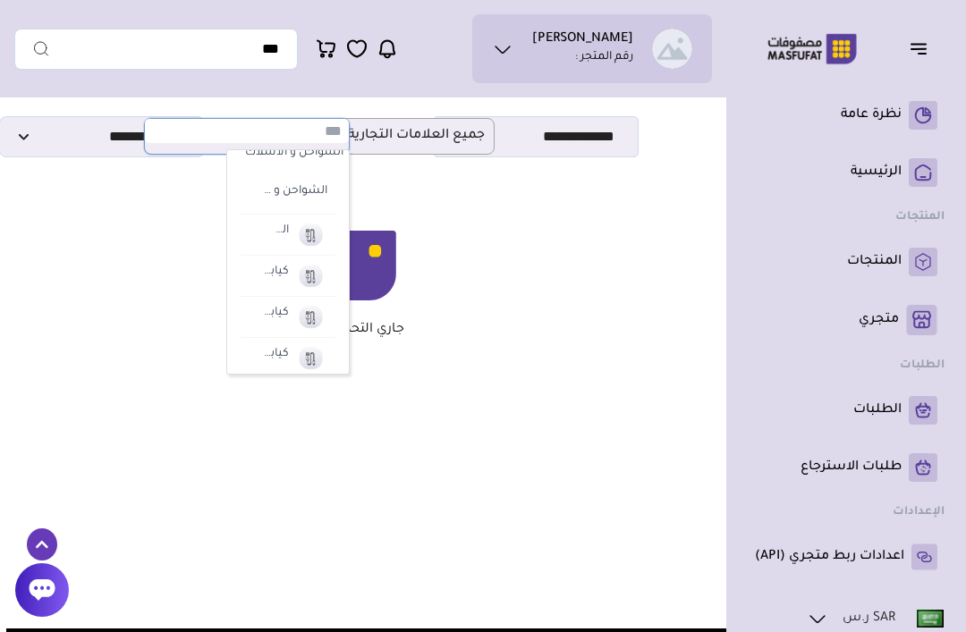
scroll to position [131, 0]
click at [309, 240] on img at bounding box center [310, 239] width 31 height 30
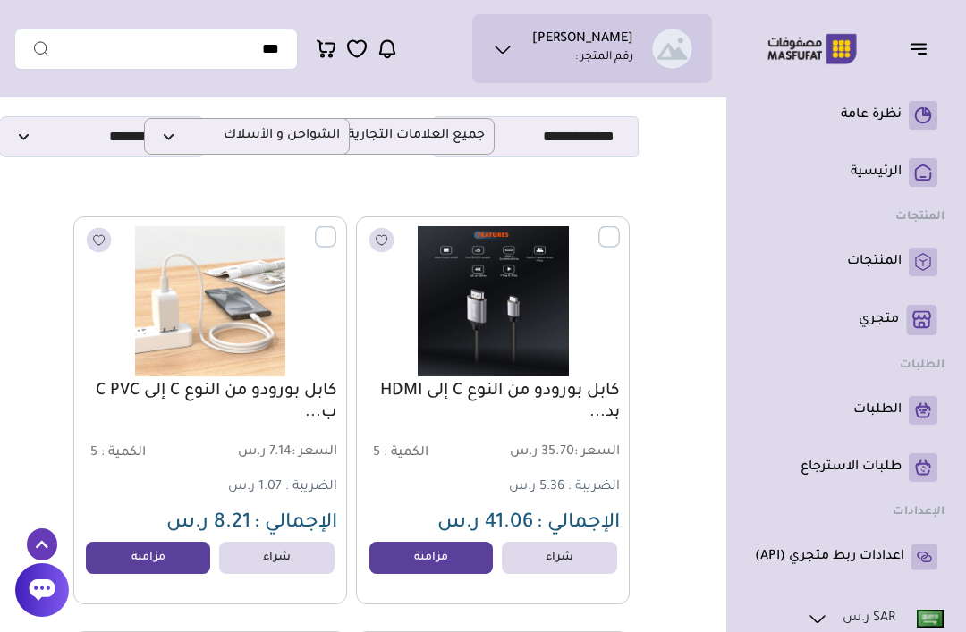
click at [592, 396] on link "كابل بورودو من النوع C إلى HDMI بد..." at bounding box center [493, 402] width 254 height 43
click at [335, 134] on span "الشواحن و الأسلاك" at bounding box center [247, 136] width 186 height 17
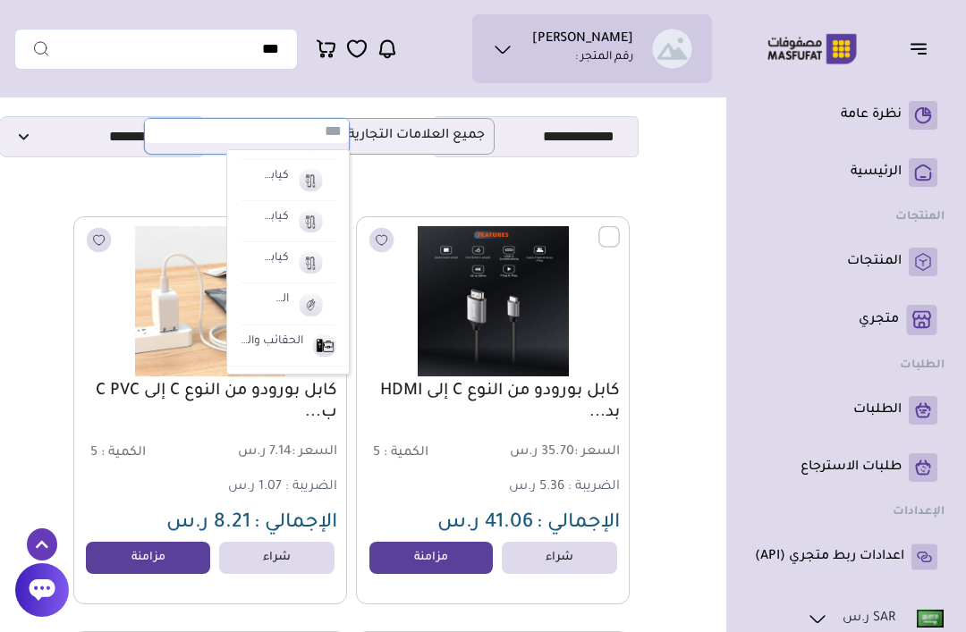
scroll to position [228, 0]
click at [314, 179] on img at bounding box center [310, 183] width 31 height 30
select select "**"
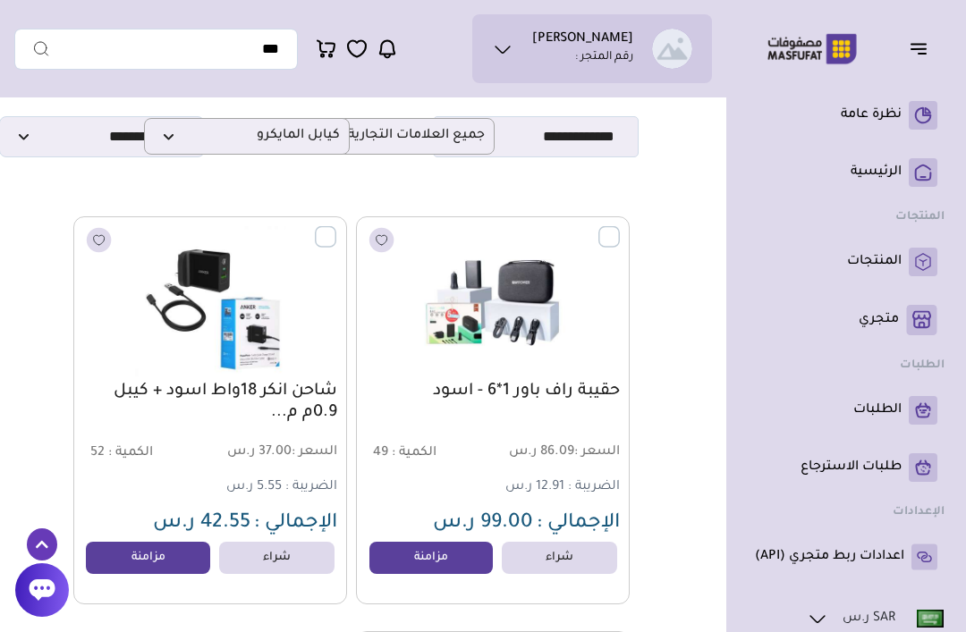
click at [588, 387] on link "حقيبة راف باور 1*6 - اسود" at bounding box center [493, 391] width 254 height 21
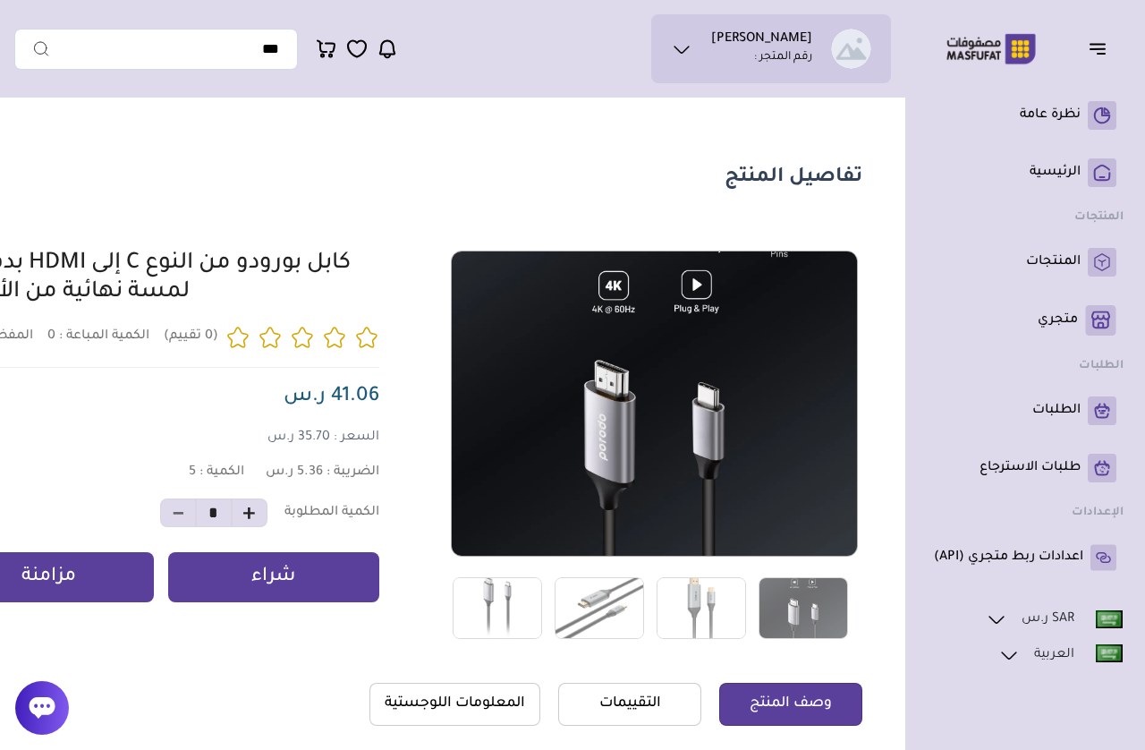
scroll to position [17, 0]
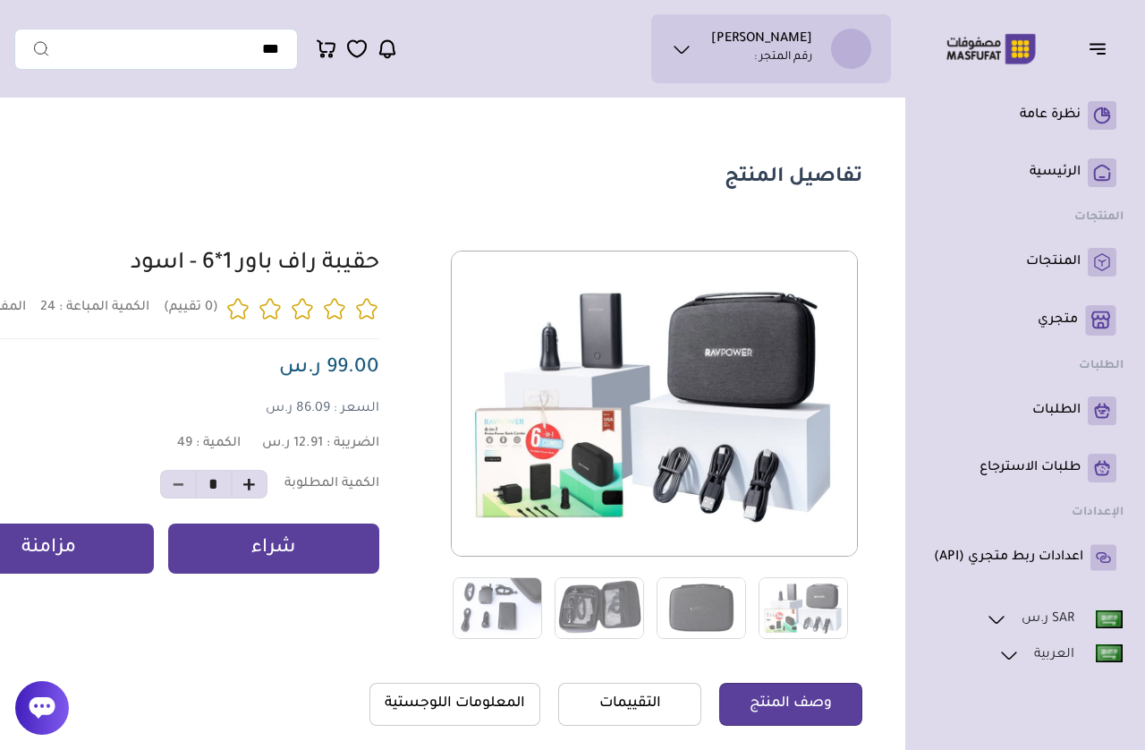
scroll to position [17, 0]
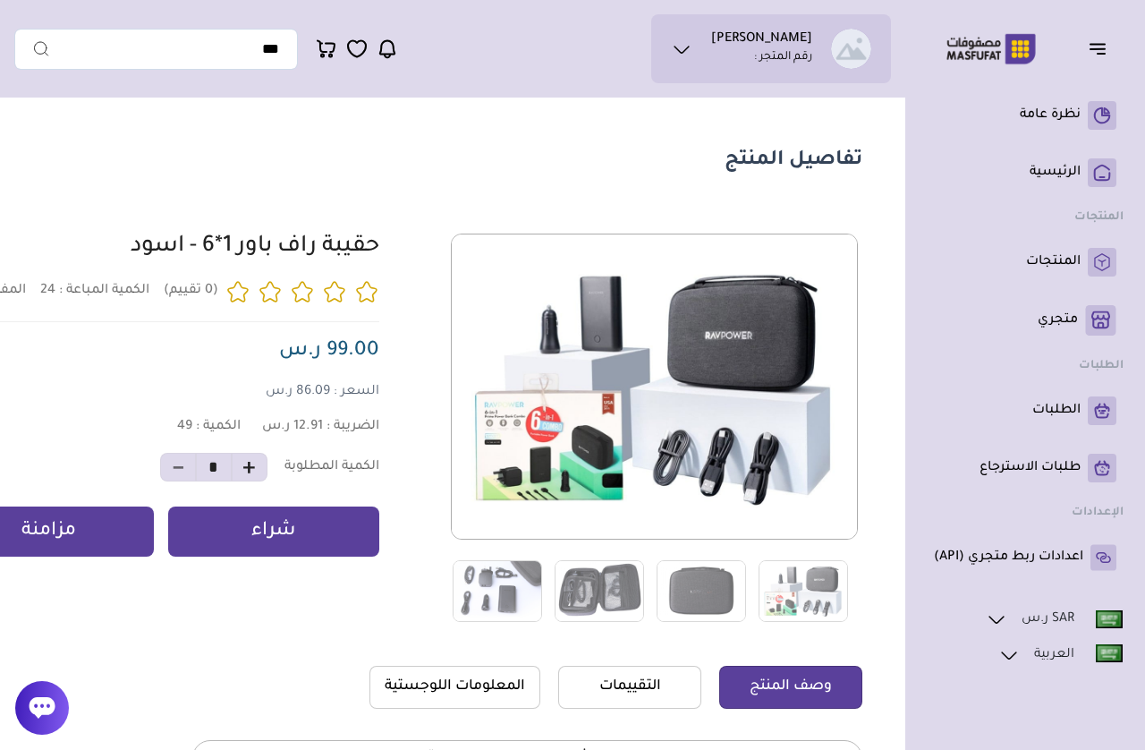
click at [679, 610] on img at bounding box center [701, 591] width 89 height 62
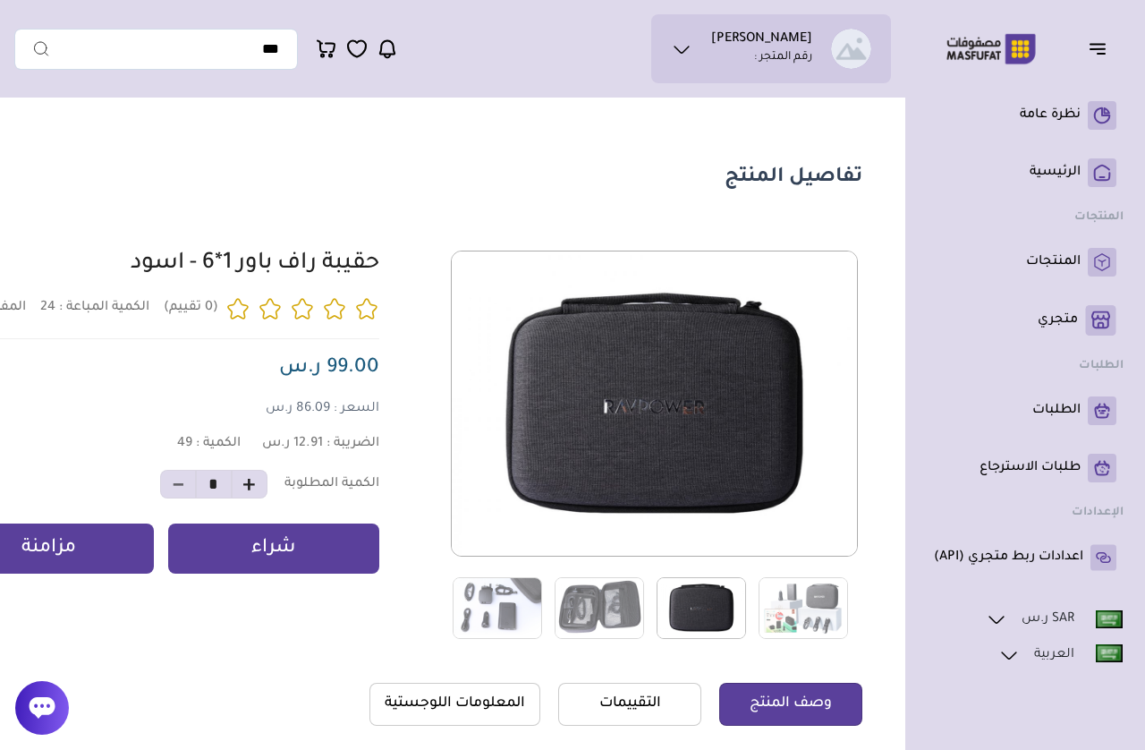
scroll to position [3, 0]
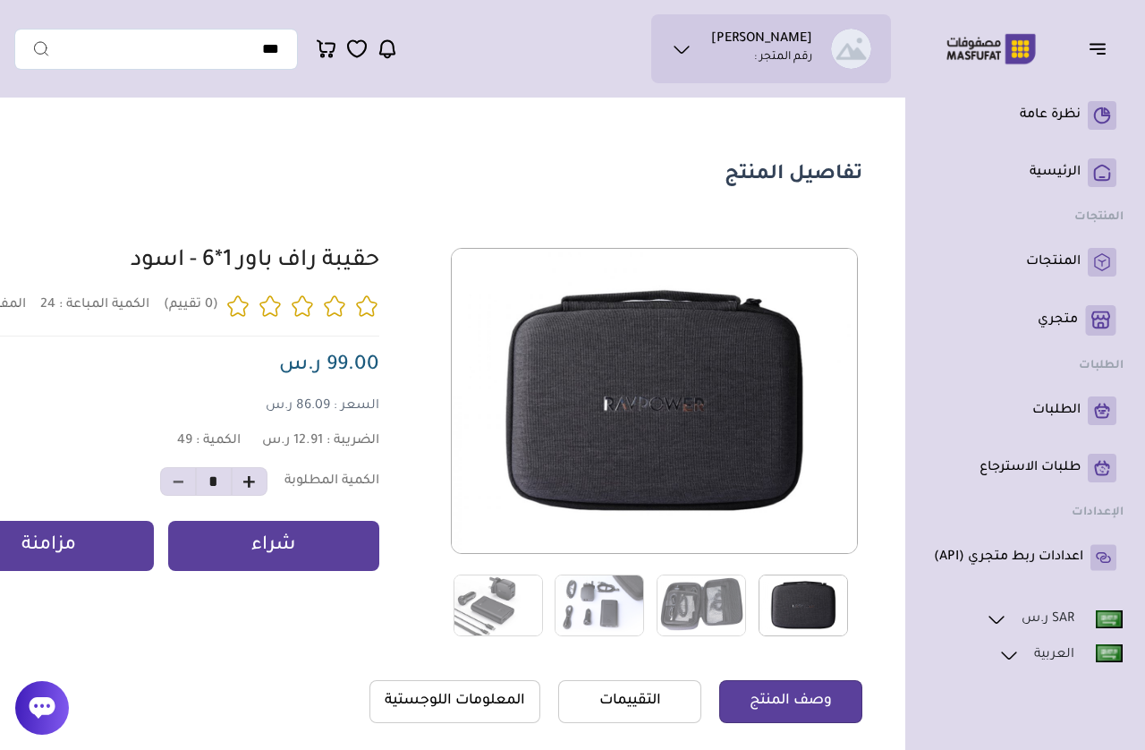
click at [57, 526] on button "مزامنة" at bounding box center [48, 546] width 211 height 50
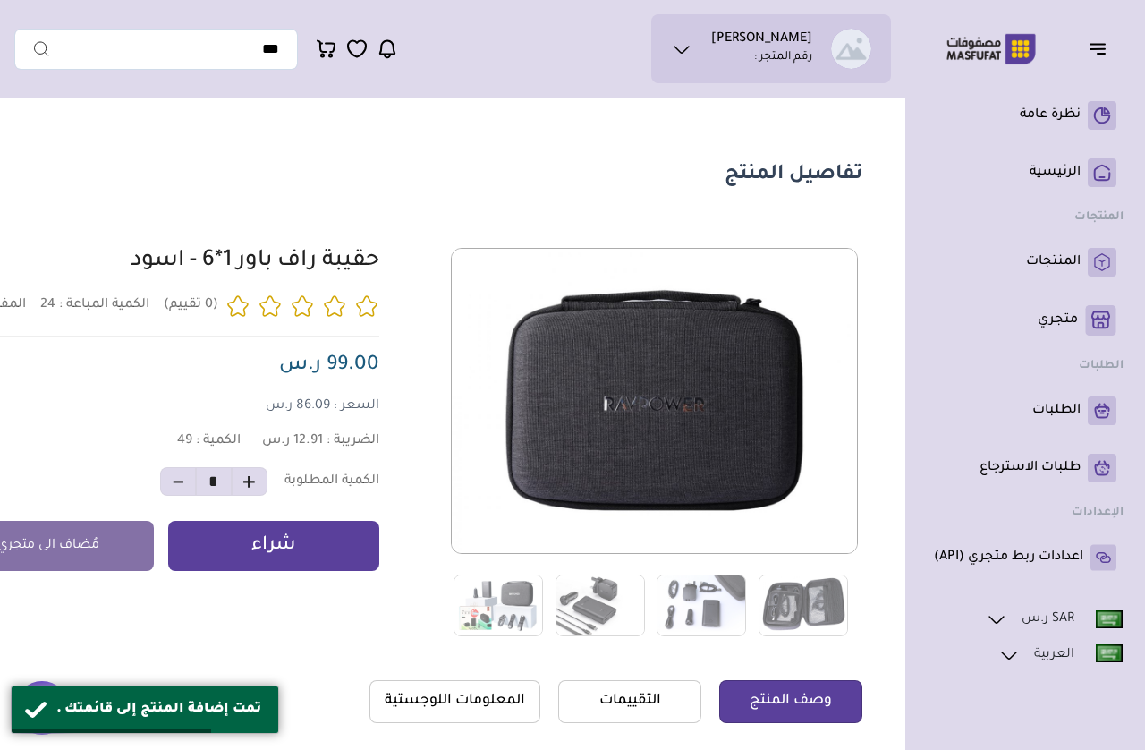
click at [1057, 259] on p "المنتجات" at bounding box center [1053, 262] width 55 height 18
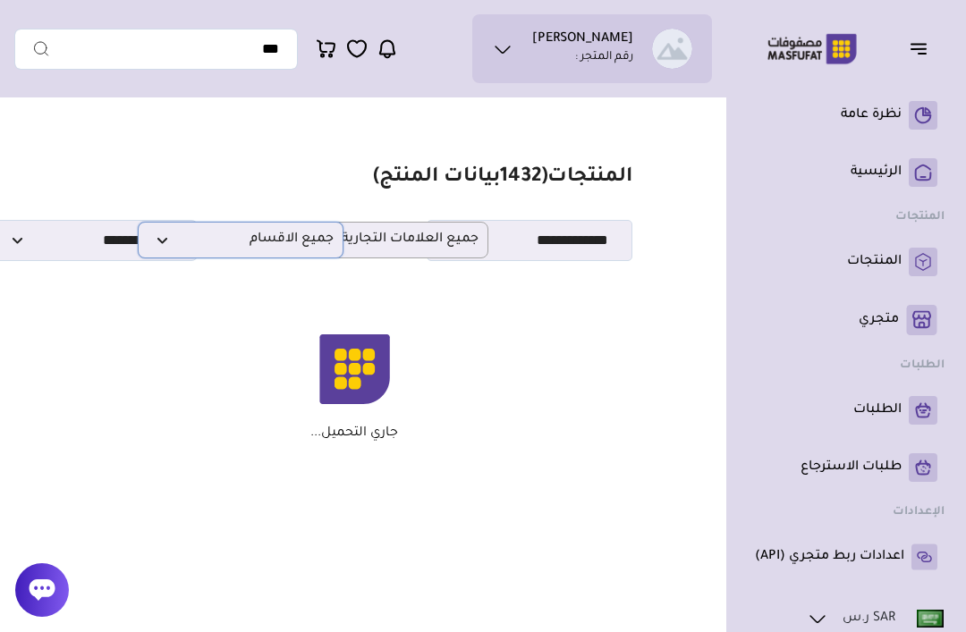
click at [281, 229] on p "جميع الاقسام" at bounding box center [241, 240] width 206 height 37
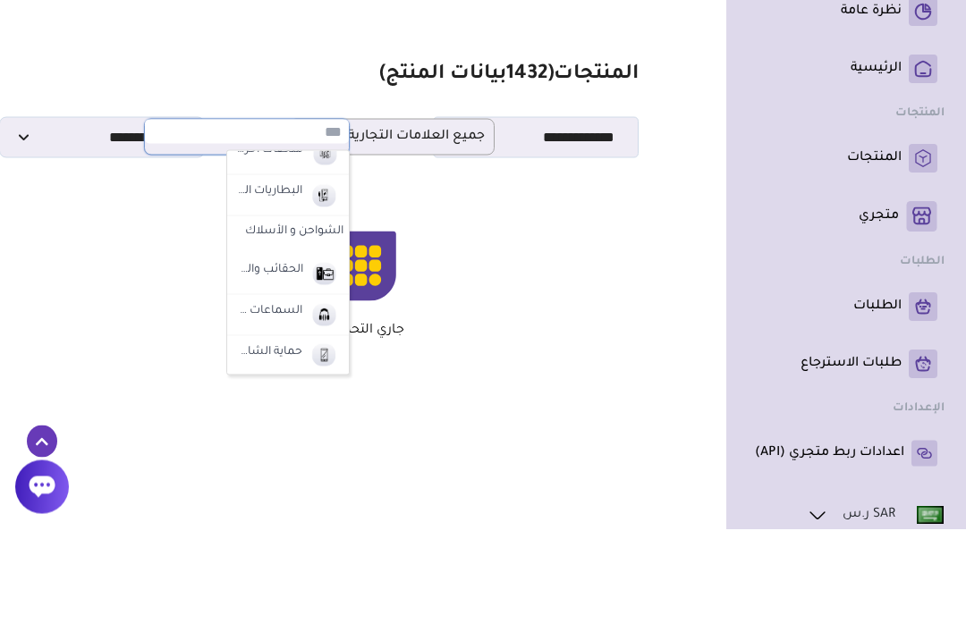
scroll to position [71, 0]
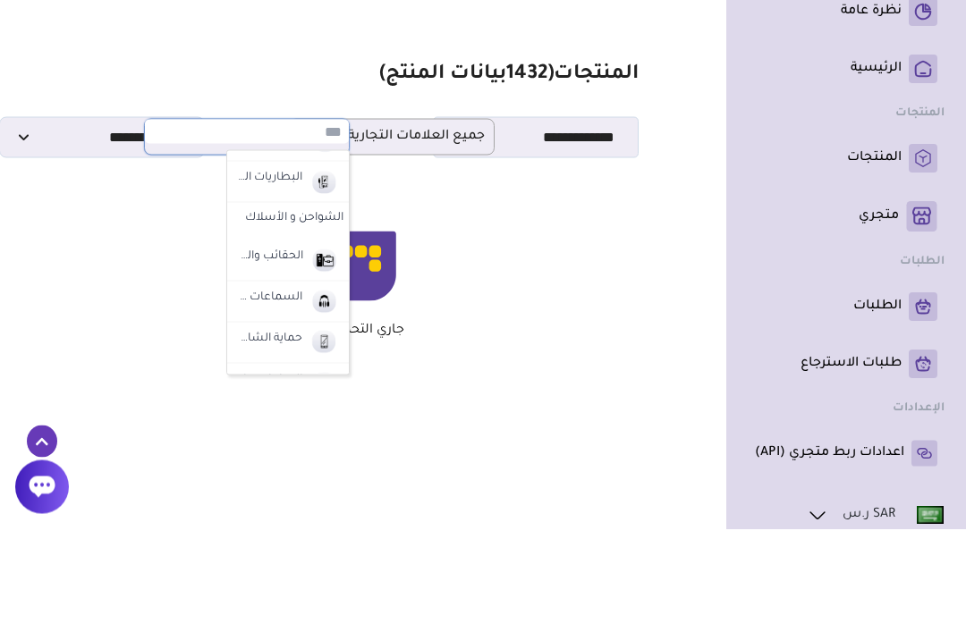
click at [316, 306] on label "الشواحن و الأسلاك" at bounding box center [288, 322] width 122 height 32
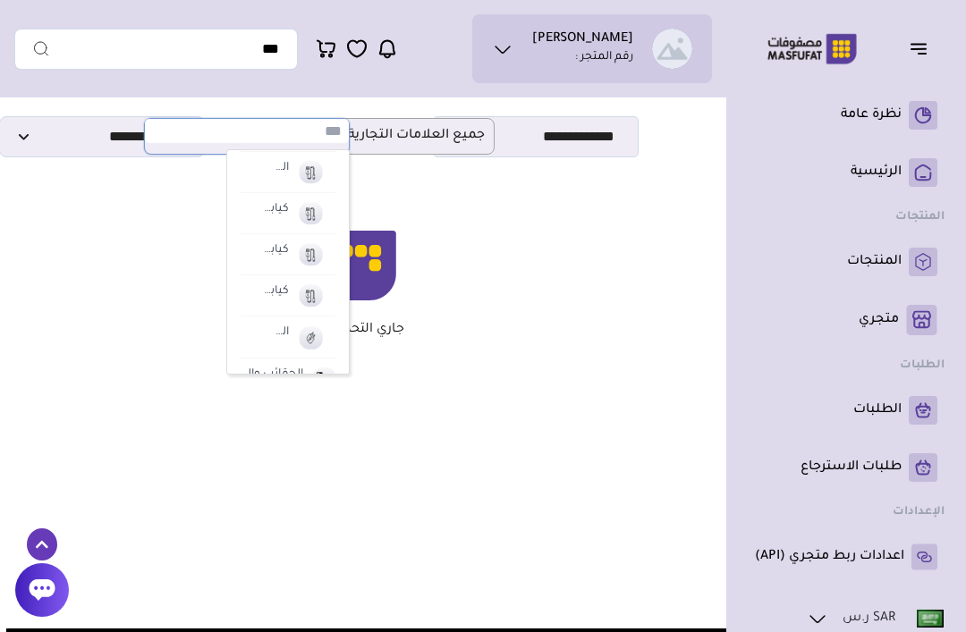
scroll to position [199, 0]
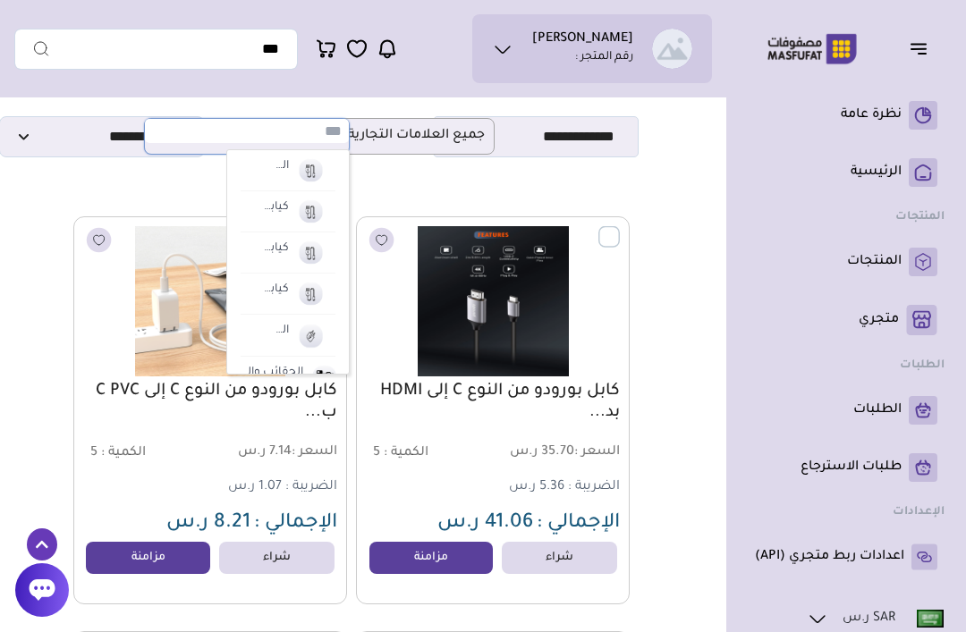
click at [297, 210] on img at bounding box center [310, 212] width 31 height 30
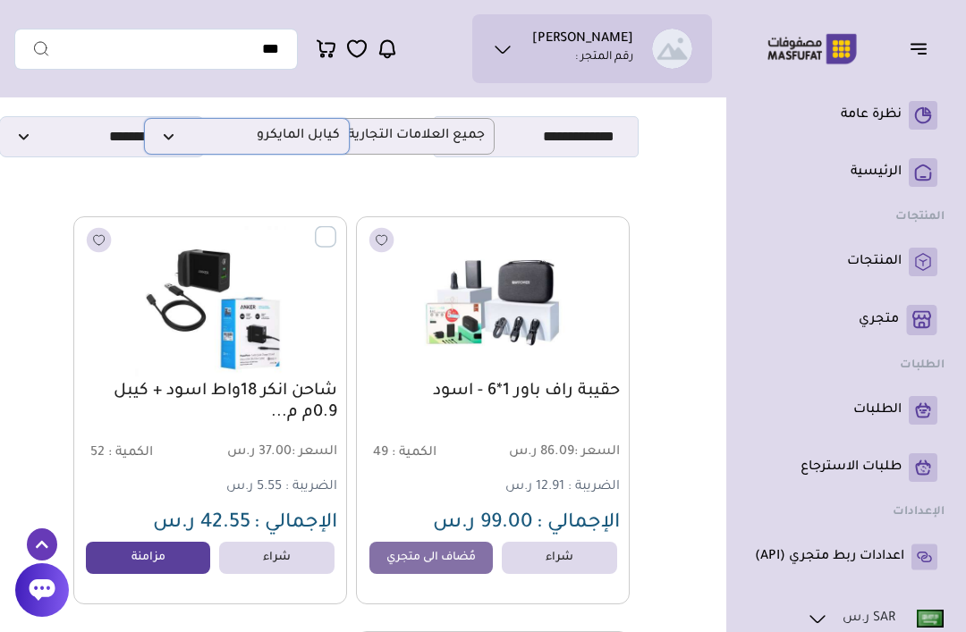
click at [301, 154] on p "كيابل المايكرو" at bounding box center [247, 136] width 206 height 37
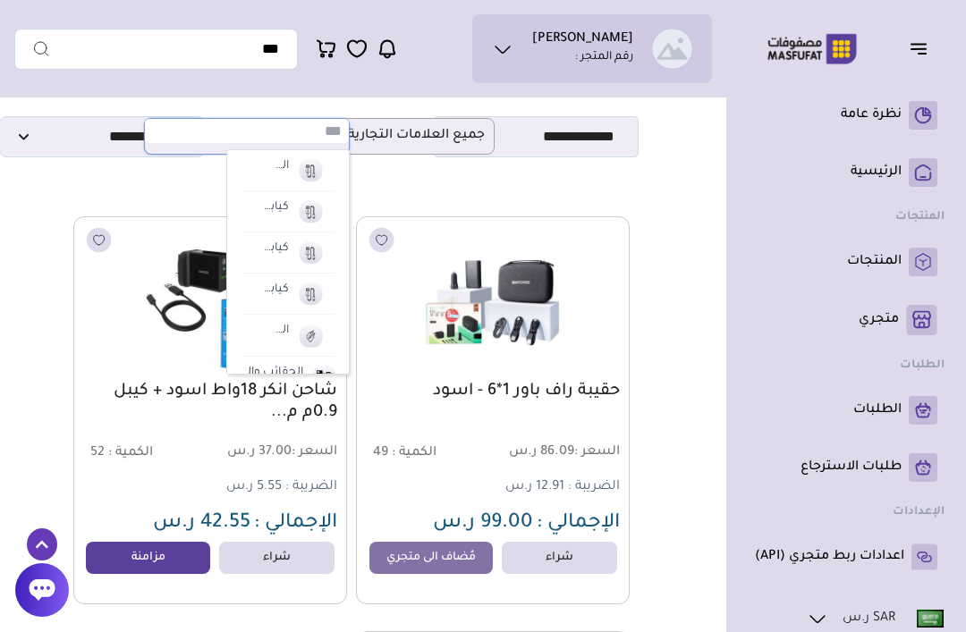
scroll to position [103, -7]
click at [305, 242] on img at bounding box center [310, 254] width 31 height 30
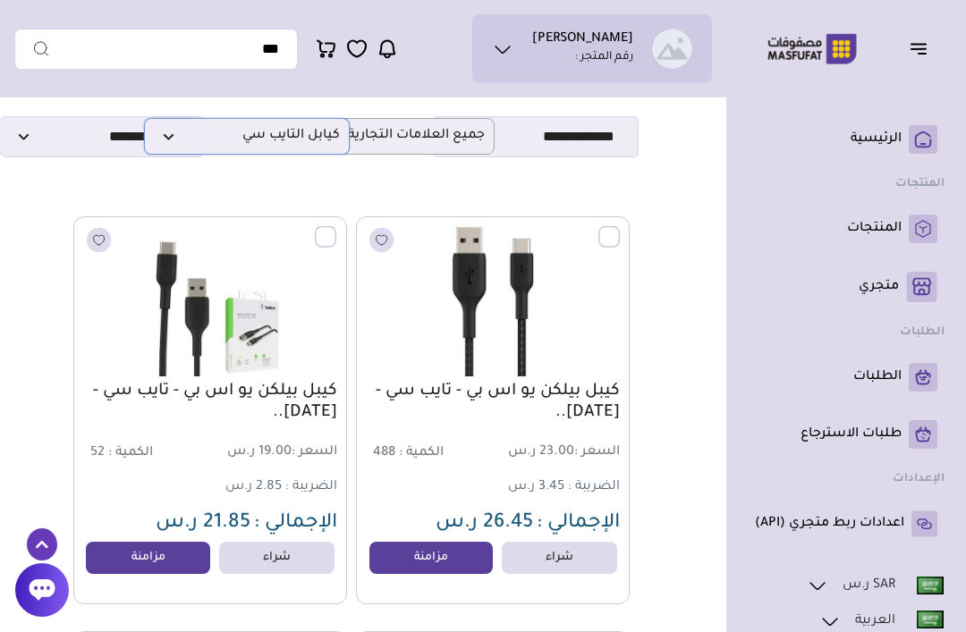
scroll to position [39, 0]
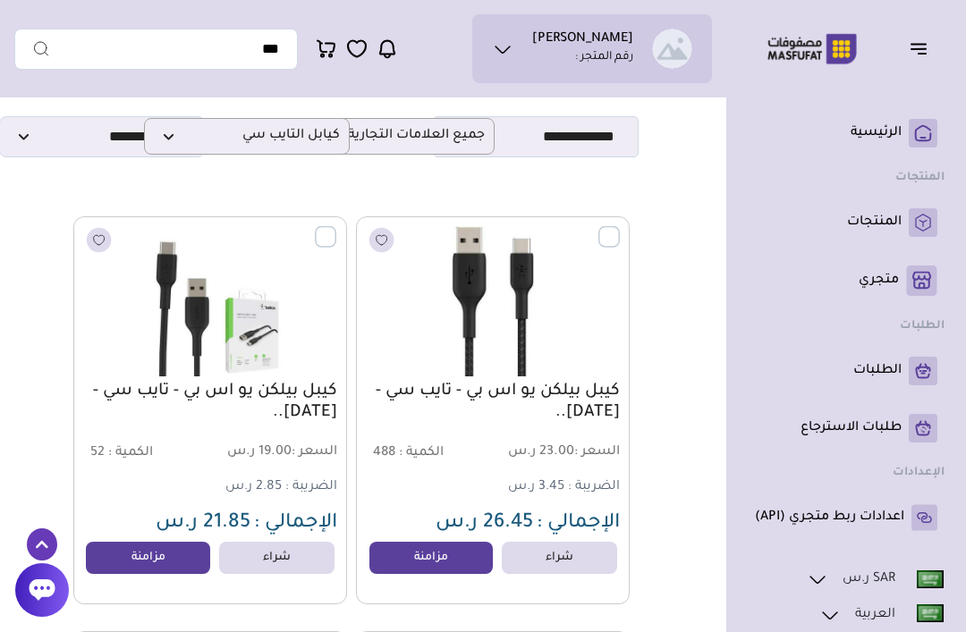
click at [172, 553] on link "مزامنة" at bounding box center [148, 558] width 124 height 32
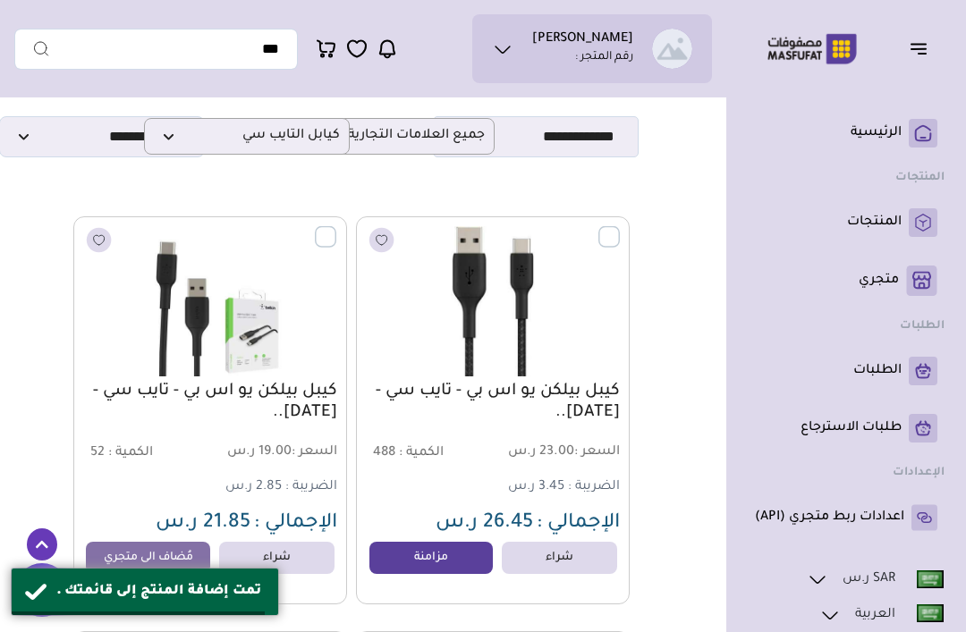
click at [462, 554] on link "مزامنة" at bounding box center [431, 558] width 124 height 32
click at [311, 141] on span "كيابل التايب سي" at bounding box center [247, 136] width 186 height 17
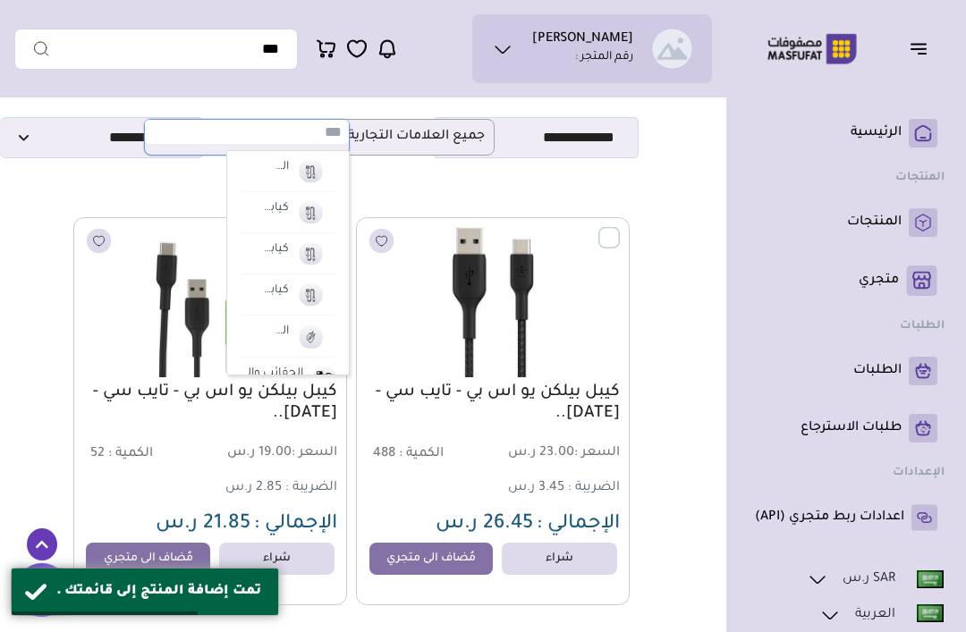
scroll to position [104, -7]
click at [308, 325] on img at bounding box center [310, 335] width 31 height 30
select select "**"
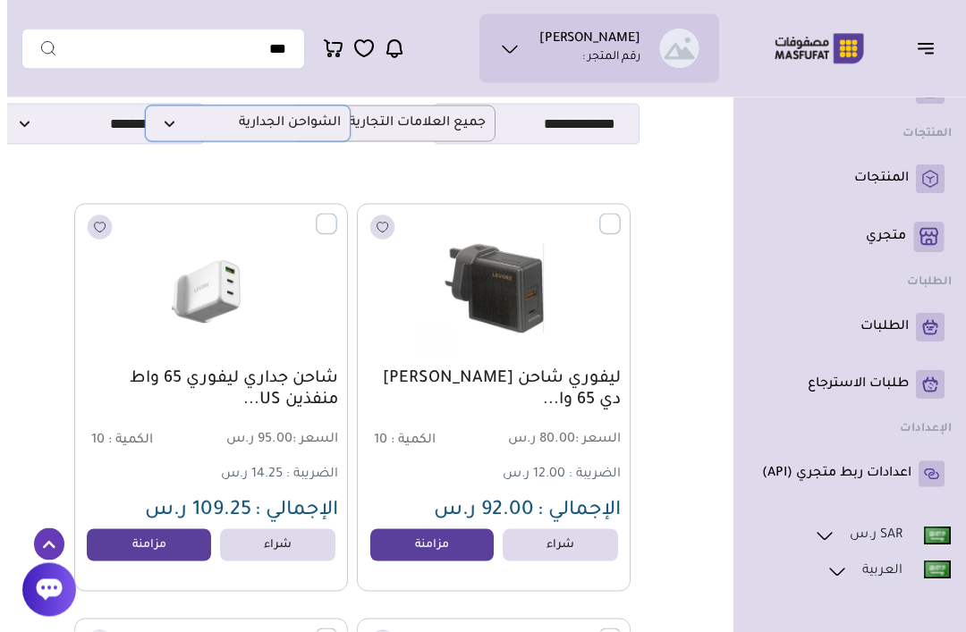
scroll to position [117, -7]
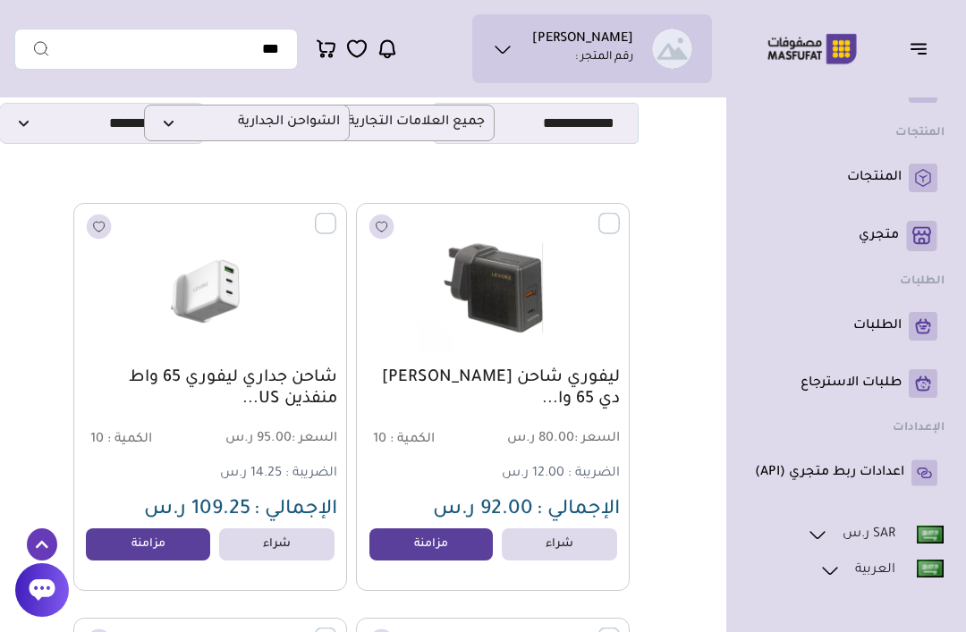
click at [900, 479] on p "اعدادات ربط متجري (API)" at bounding box center [829, 473] width 149 height 18
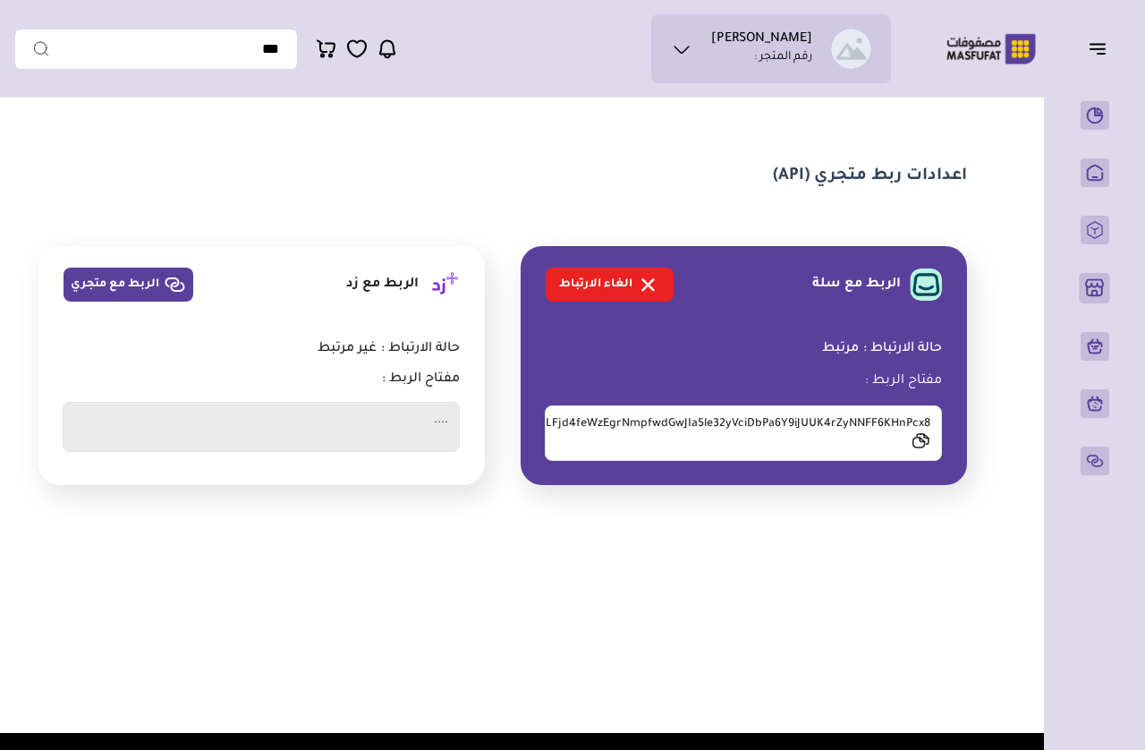
scroll to position [17, 0]
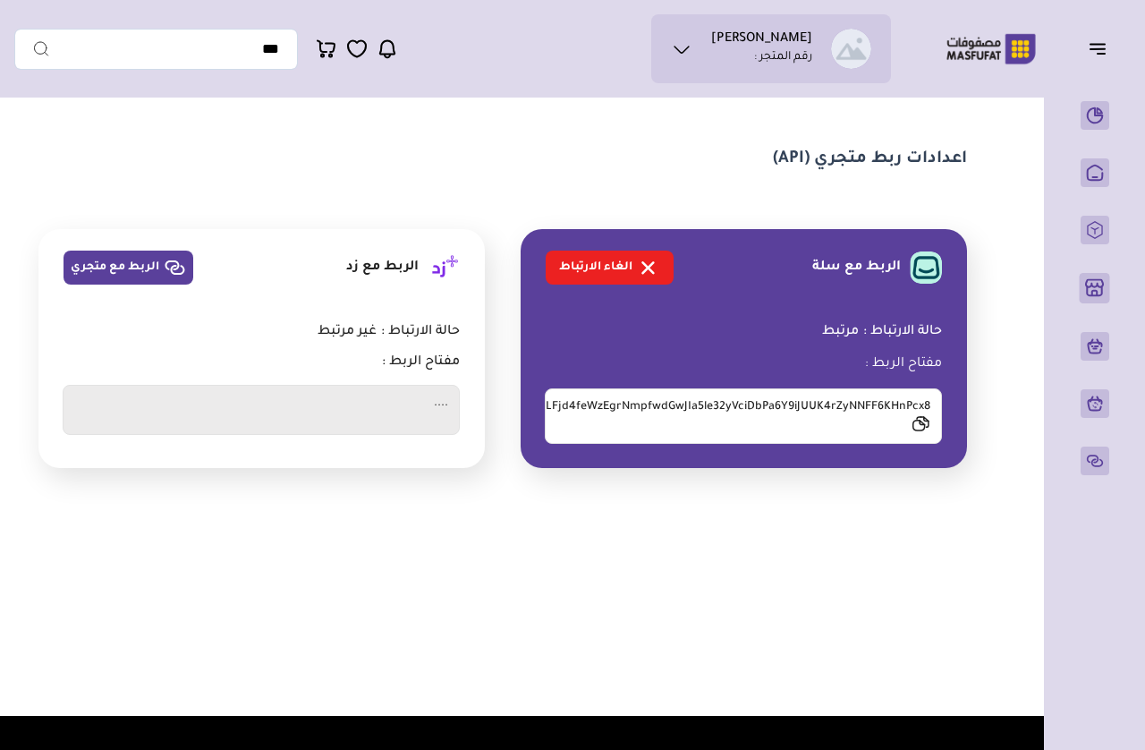
click at [1124, 43] on button "button" at bounding box center [1102, 48] width 55 height 34
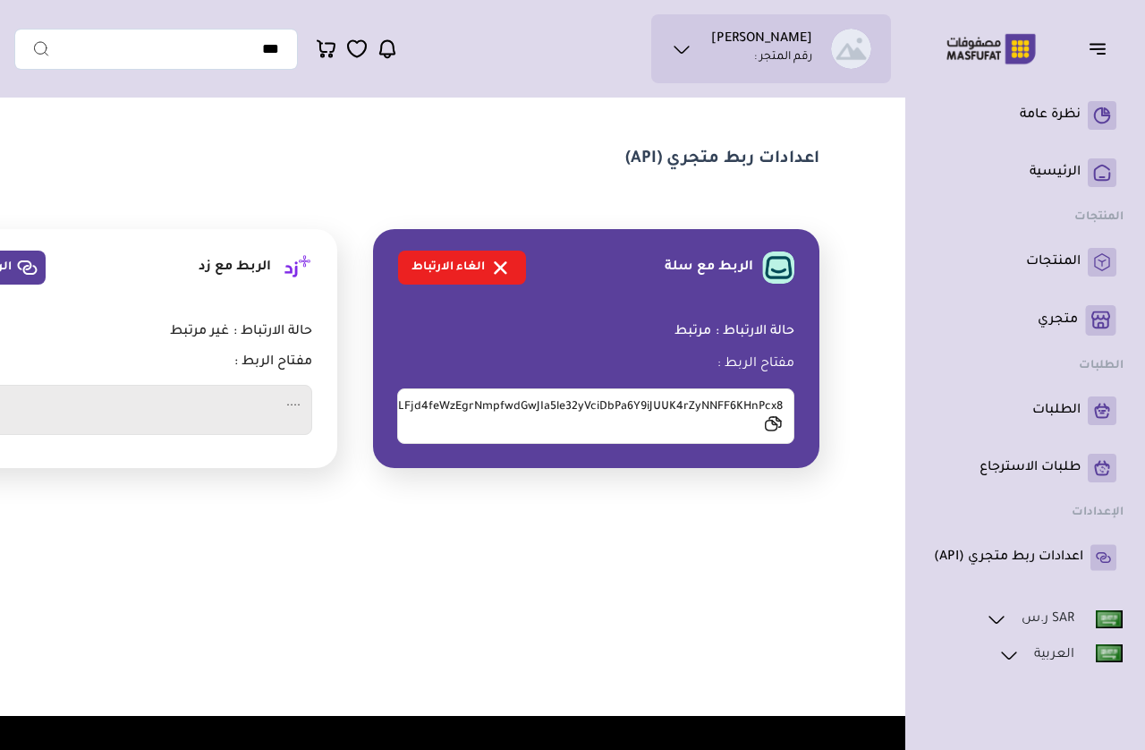
click at [1067, 397] on link "الطلبات" at bounding box center [1025, 410] width 182 height 29
click at [1133, 383] on div "نظرة عامة (" at bounding box center [1025, 472] width 240 height 756
click at [1072, 165] on p "الرئيسية" at bounding box center [1055, 173] width 51 height 18
click at [1059, 168] on p "الرئيسية" at bounding box center [1055, 173] width 51 height 18
click at [1059, 160] on link "الرئيسية" at bounding box center [1025, 172] width 182 height 29
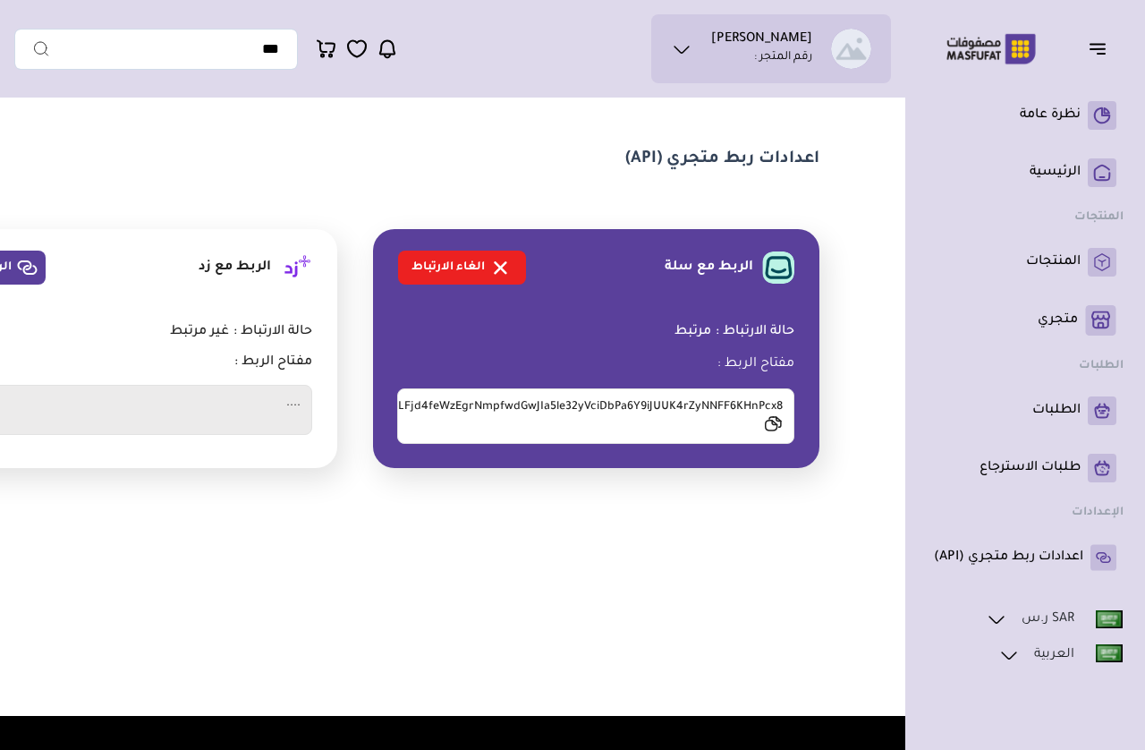
click at [1111, 39] on button "button" at bounding box center [1102, 48] width 55 height 34
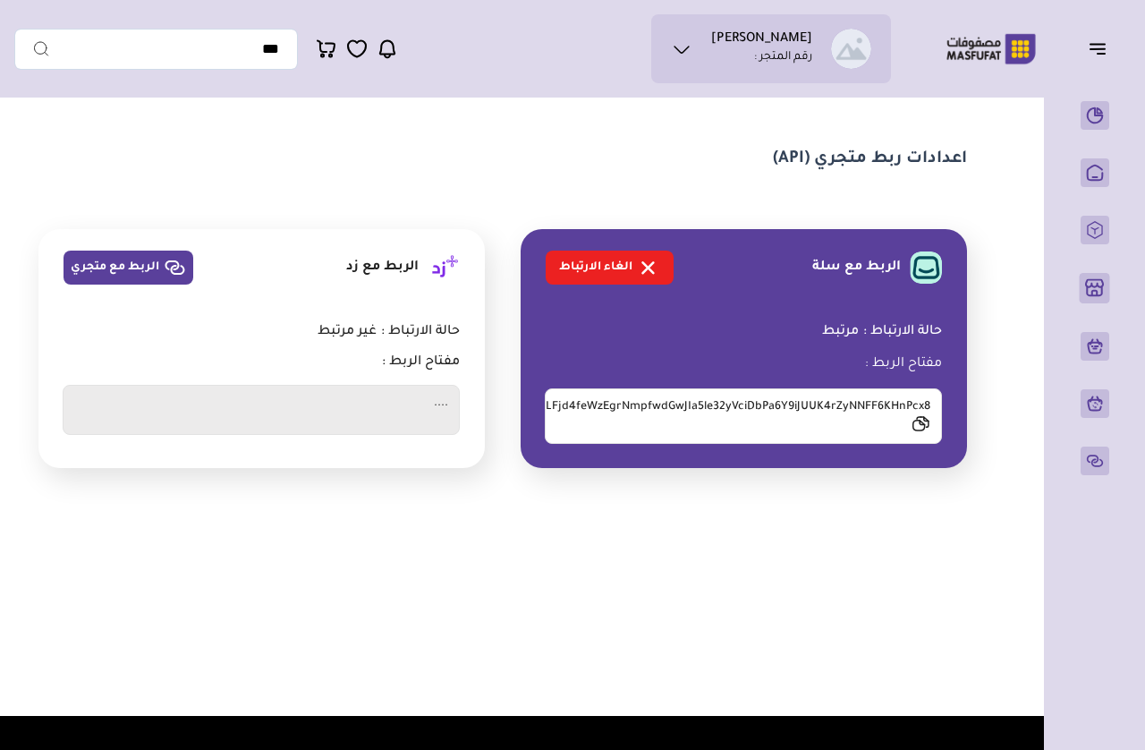
click at [1091, 55] on icon "button" at bounding box center [1097, 48] width 21 height 21
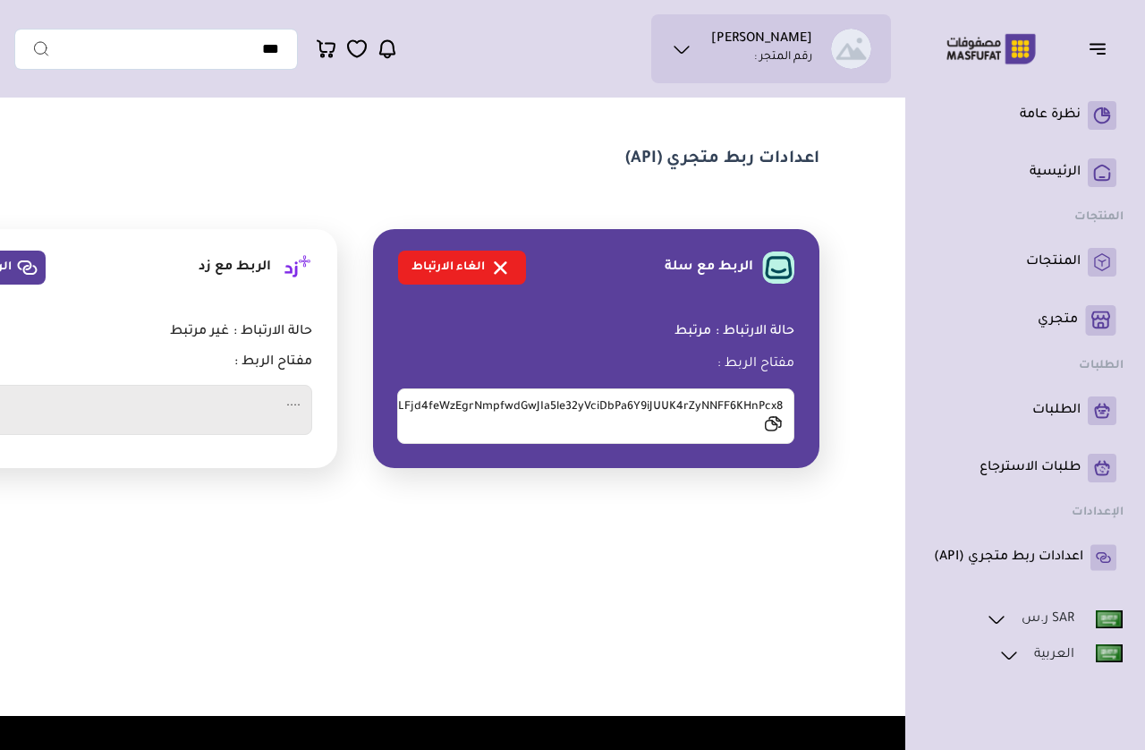
click at [1082, 37] on button "button" at bounding box center [1102, 48] width 55 height 34
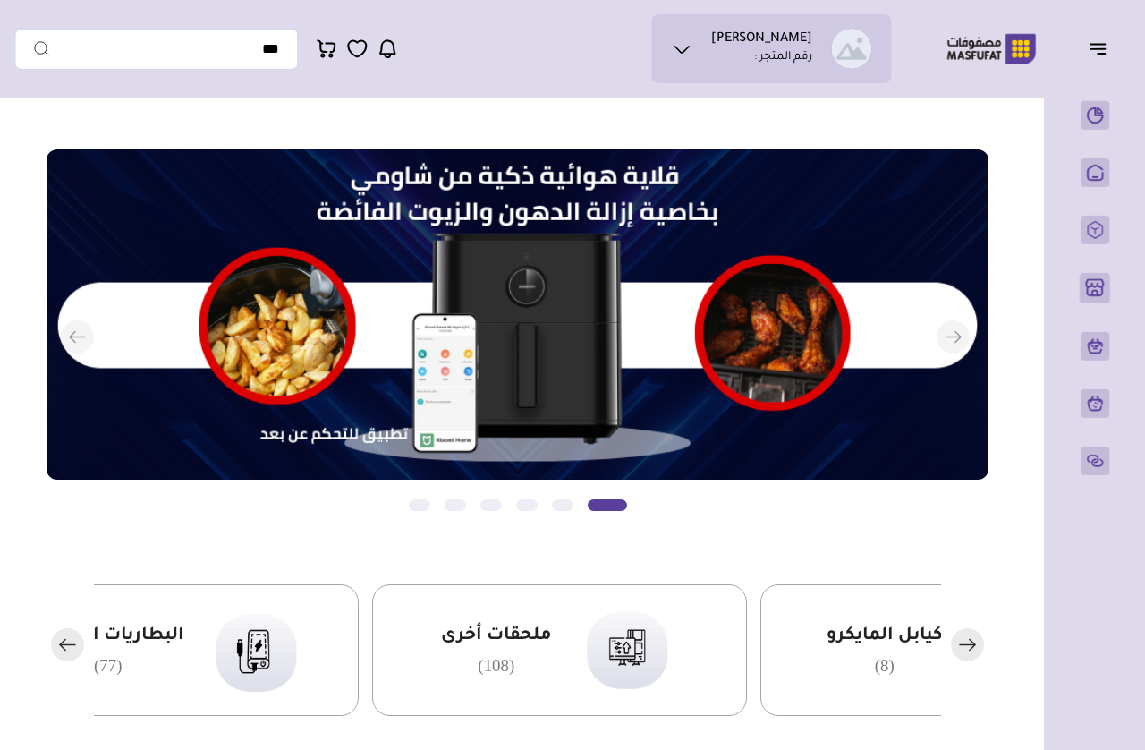
scroll to position [17, 0]
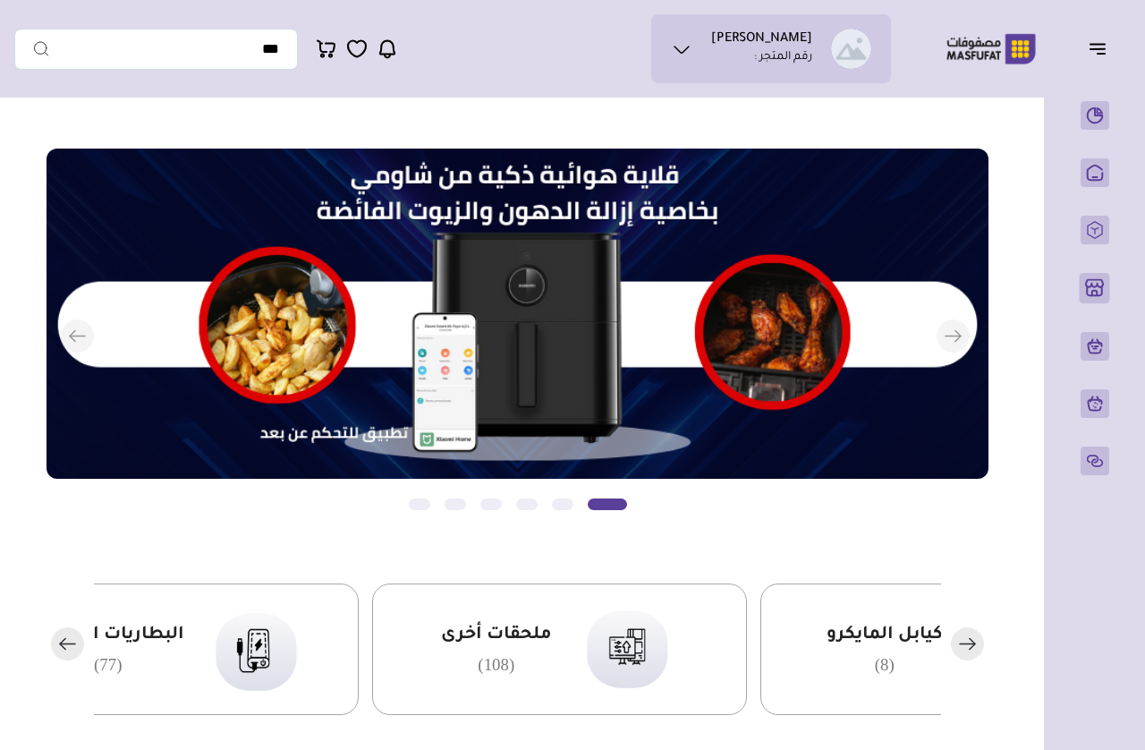
click at [692, 55] on icon at bounding box center [681, 48] width 21 height 21
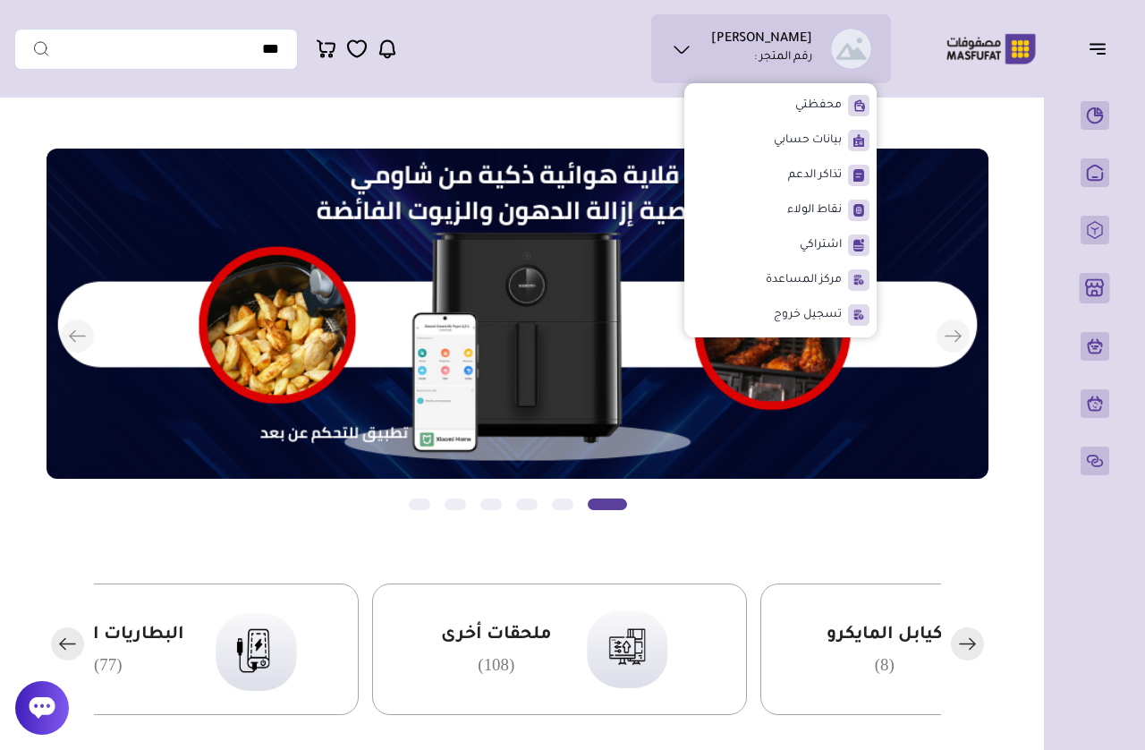
click at [0, 0] on p "الطلبات" at bounding box center [0, 0] width 0 height 0
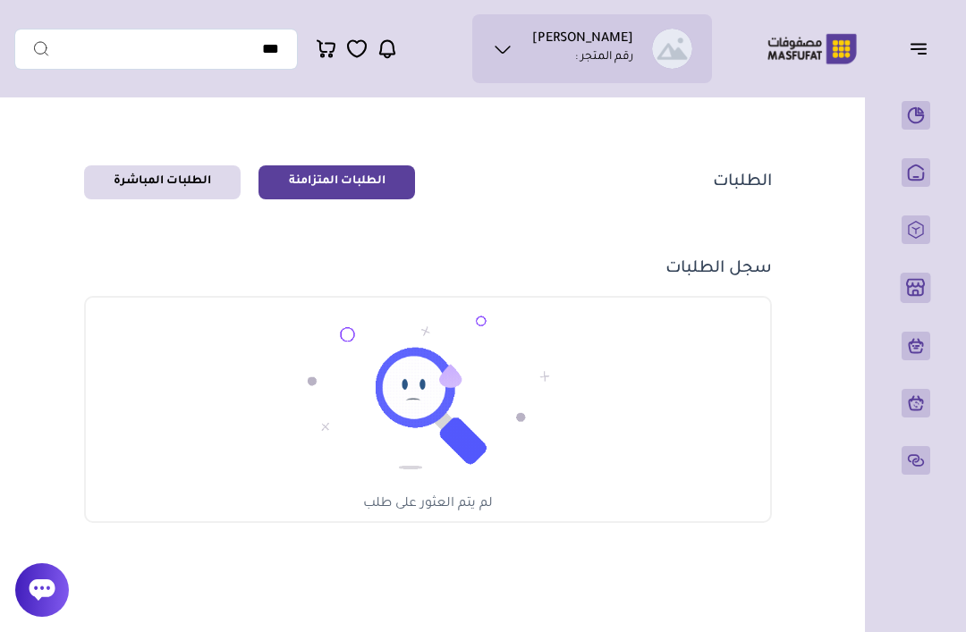
click at [809, 52] on img at bounding box center [812, 48] width 114 height 35
click at [916, 47] on icon "button" at bounding box center [918, 48] width 21 height 21
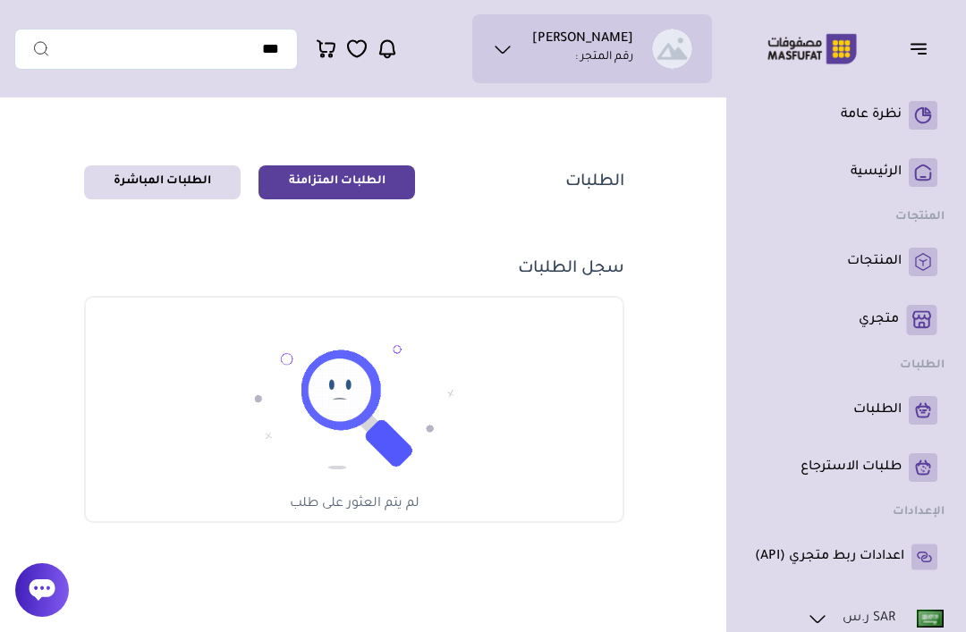
click at [913, 51] on icon "button" at bounding box center [918, 48] width 21 height 21
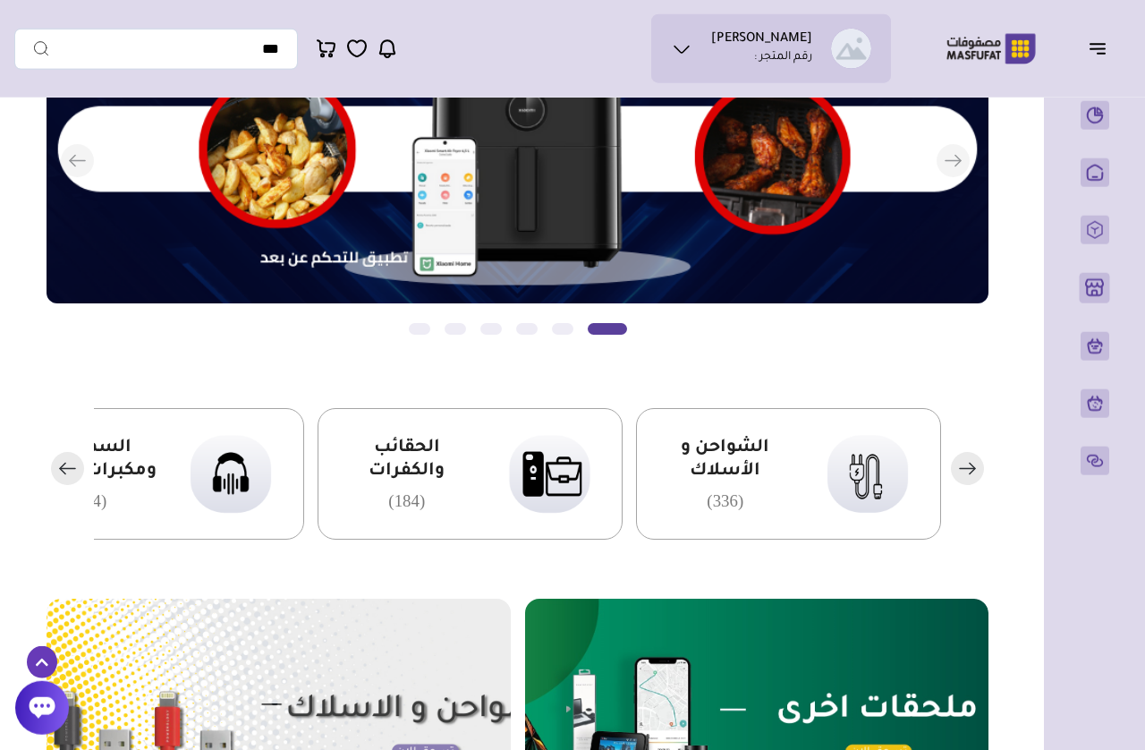
scroll to position [193, 0]
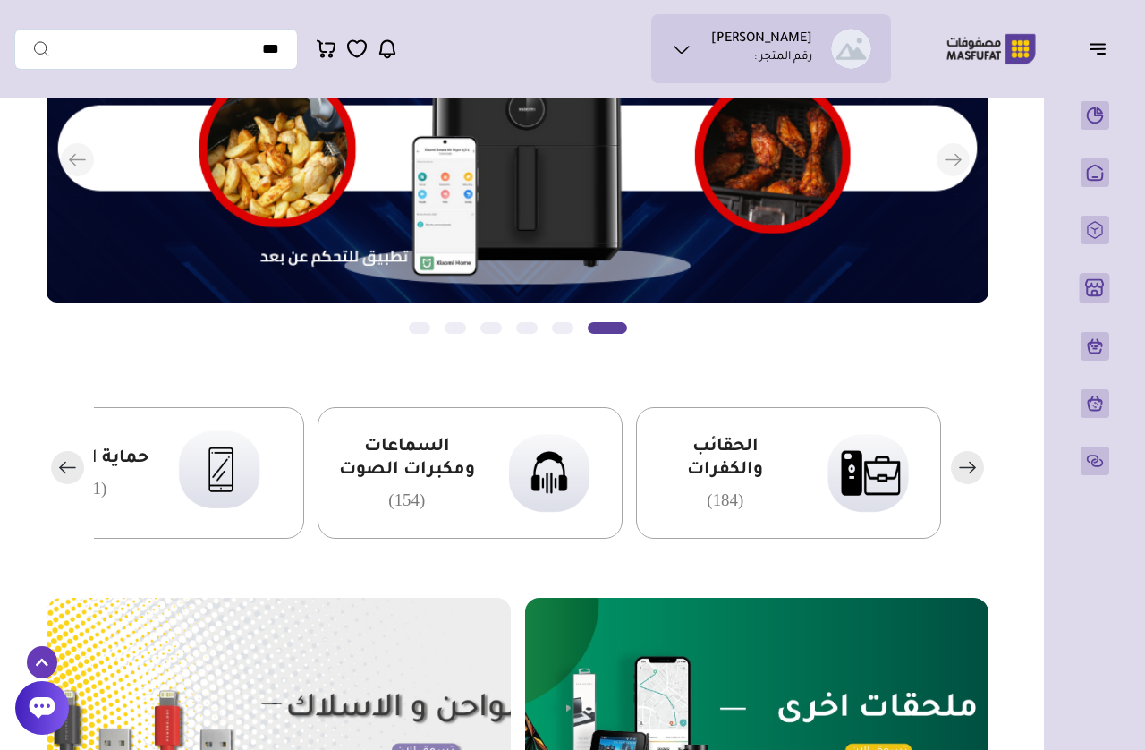
click at [518, 487] on img at bounding box center [549, 473] width 109 height 106
click at [686, 59] on icon at bounding box center [681, 48] width 21 height 21
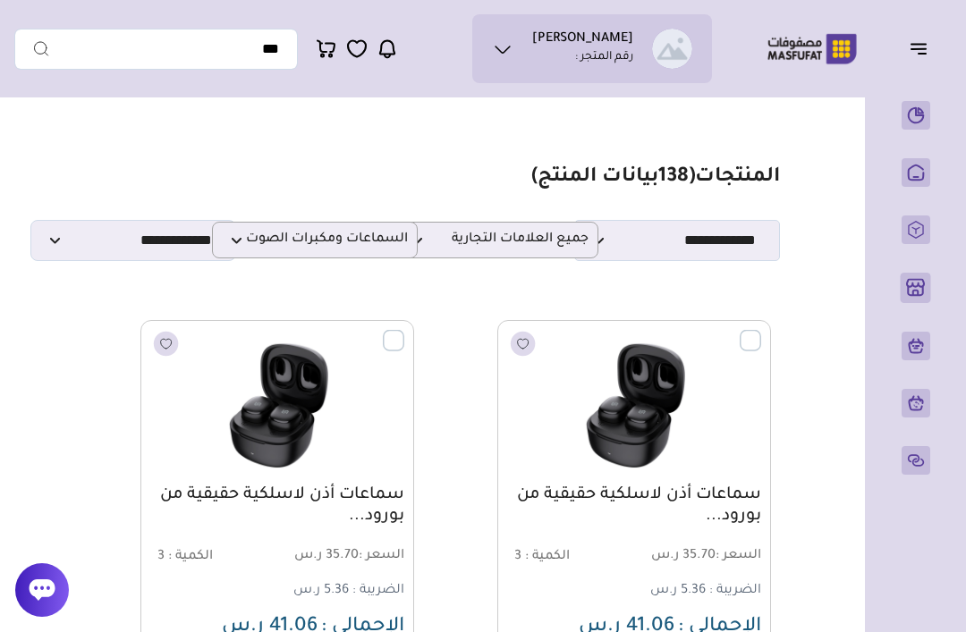
click at [513, 47] on icon at bounding box center [502, 48] width 21 height 21
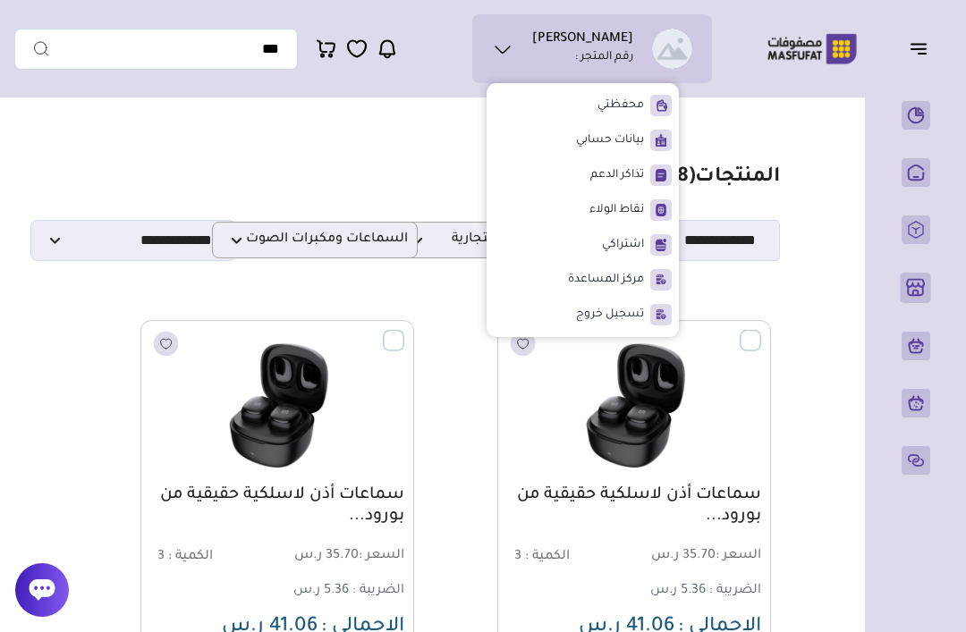
click at [639, 99] on span "محفظتي" at bounding box center [621, 106] width 47 height 18
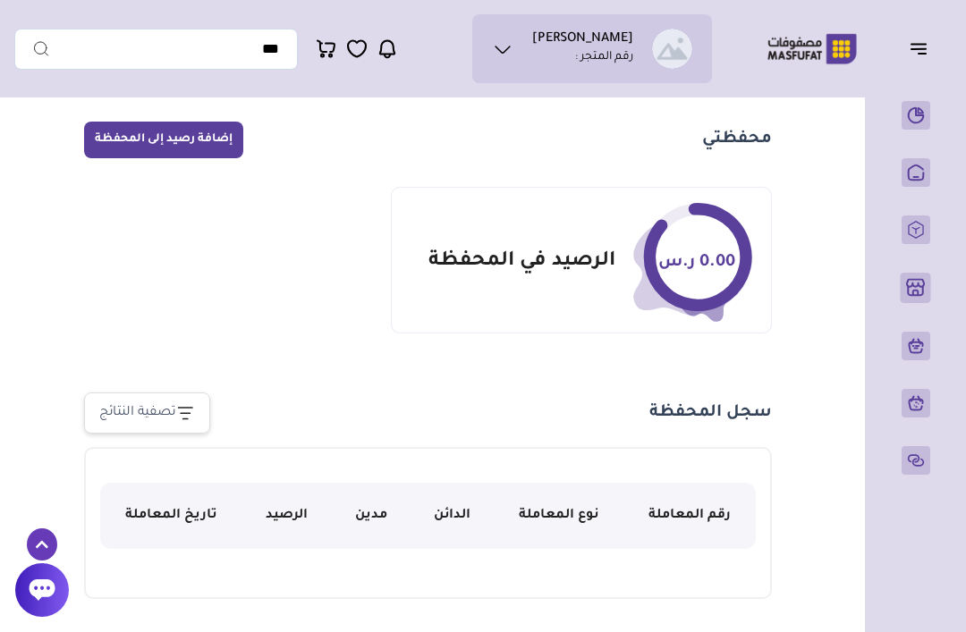
scroll to position [47, 0]
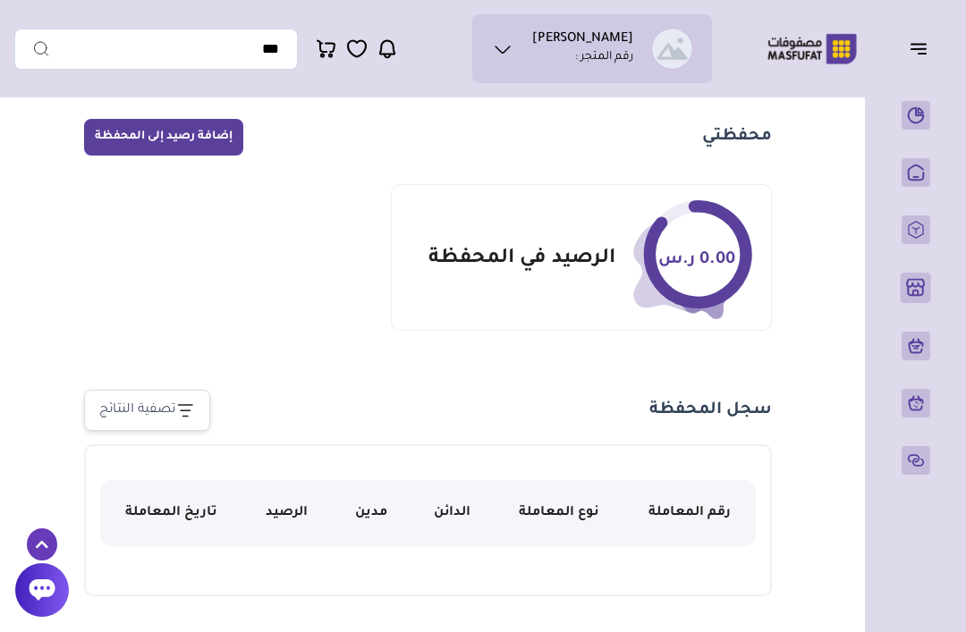
click at [193, 124] on button "إضافة رصيد إلى المحفظة" at bounding box center [163, 137] width 159 height 37
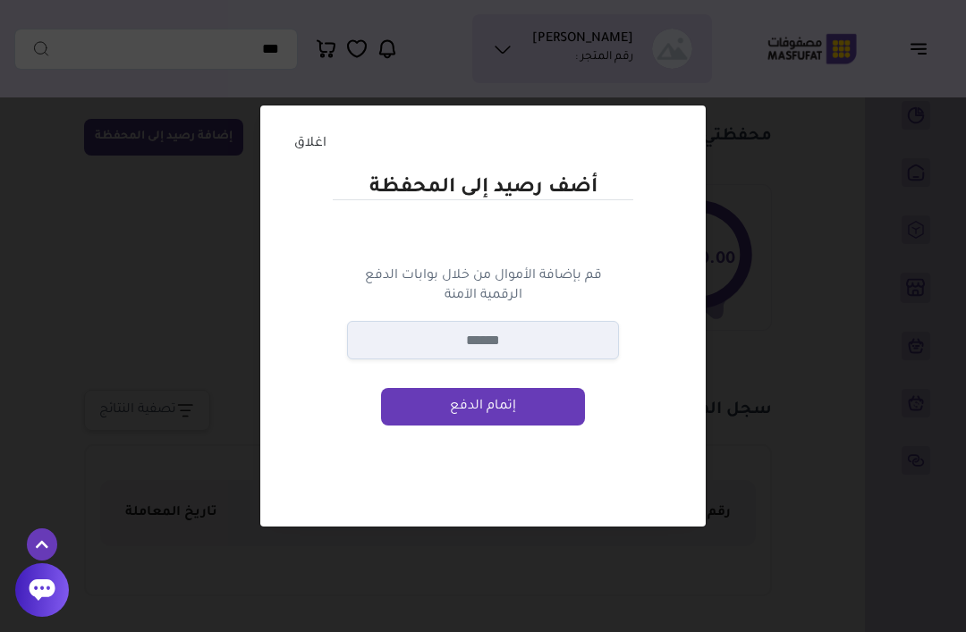
click at [299, 131] on button "اغلاق" at bounding box center [310, 144] width 55 height 34
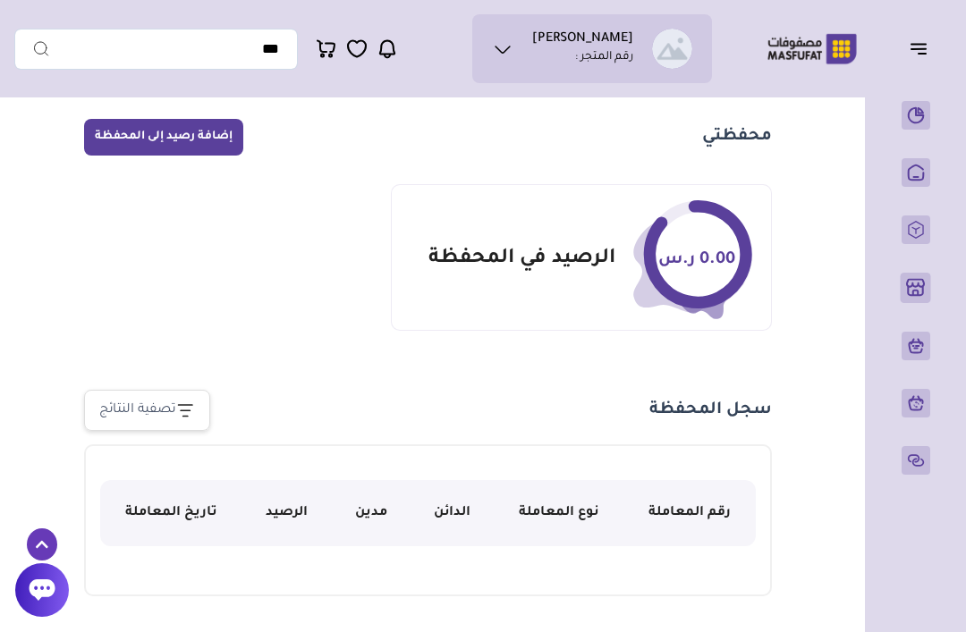
click at [917, 41] on icon "button" at bounding box center [918, 48] width 21 height 21
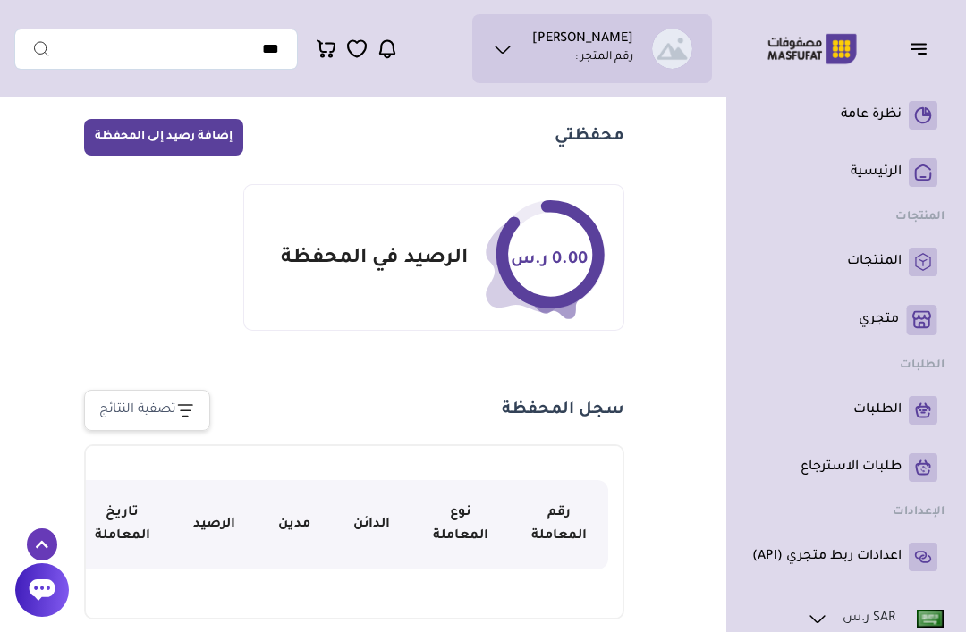
click at [665, 367] on main "محفظتي إضافة رصيد إلى المحفظة 0.00 ر.س الرصيد في المحفظة" at bounding box center [354, 346] width 680 height 573
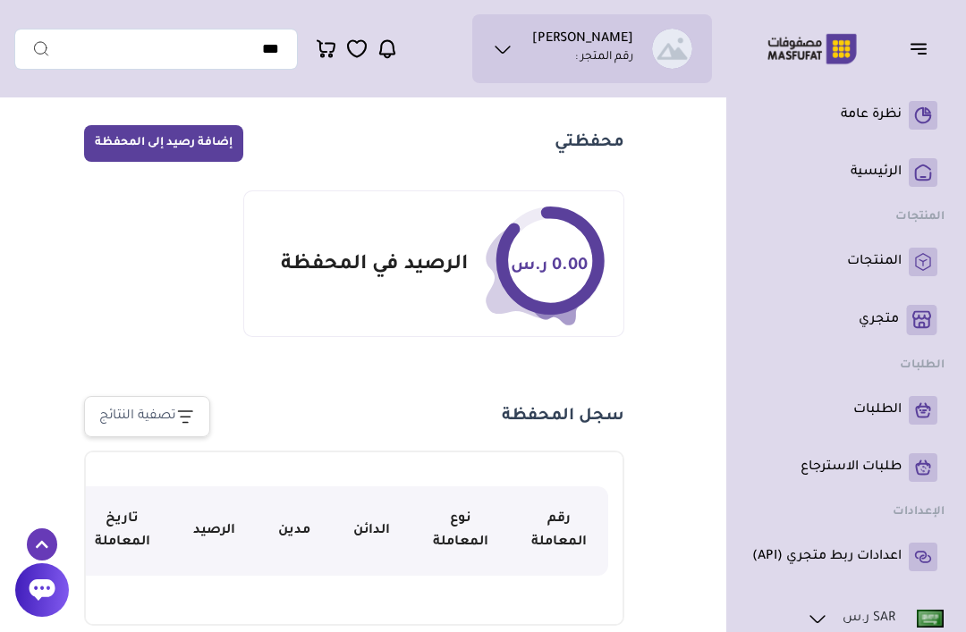
scroll to position [41, 0]
